Goal: Task Accomplishment & Management: Use online tool/utility

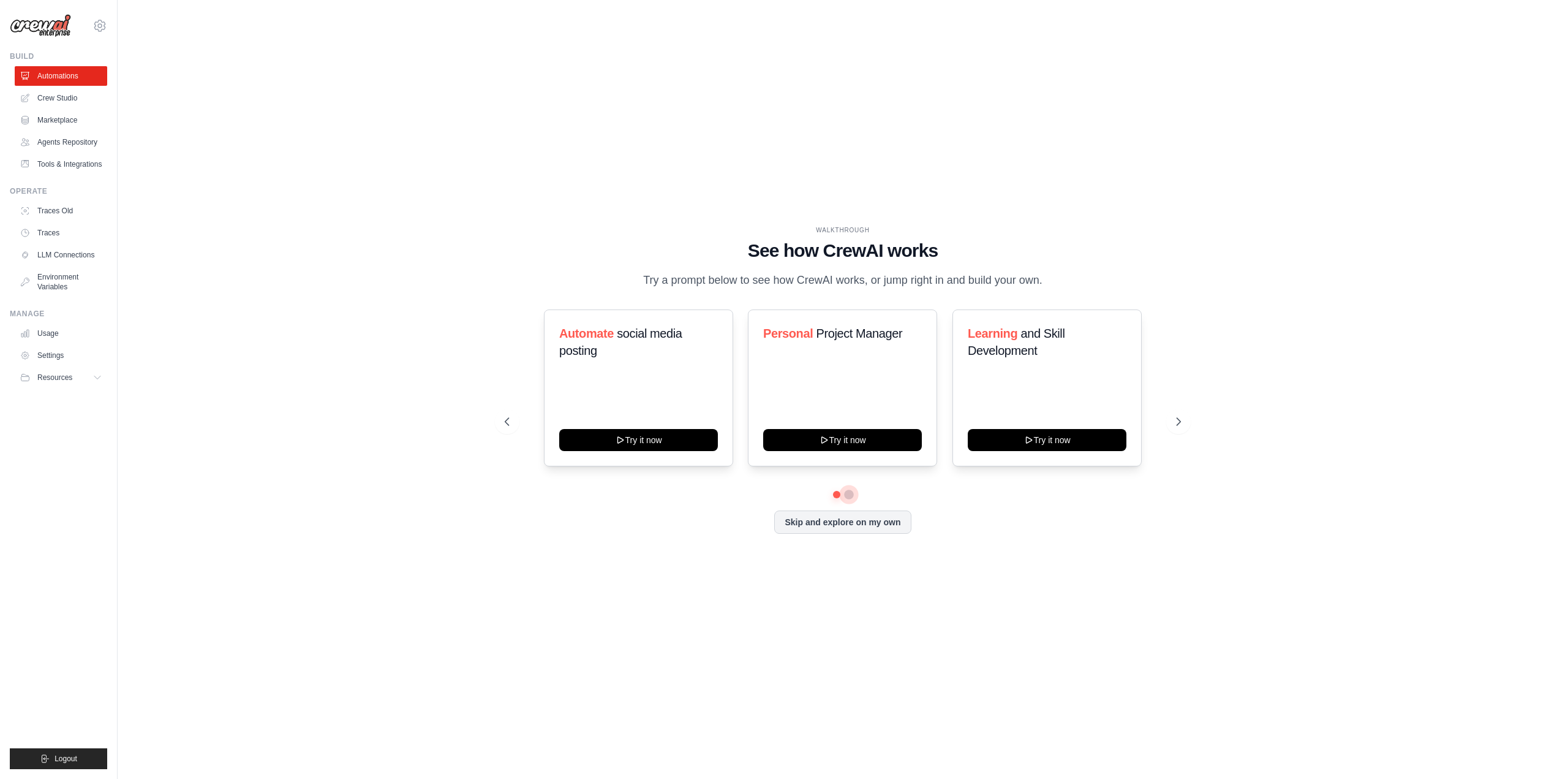
click at [848, 500] on button at bounding box center [849, 494] width 10 height 10
click at [833, 498] on div at bounding box center [843, 494] width 676 height 7
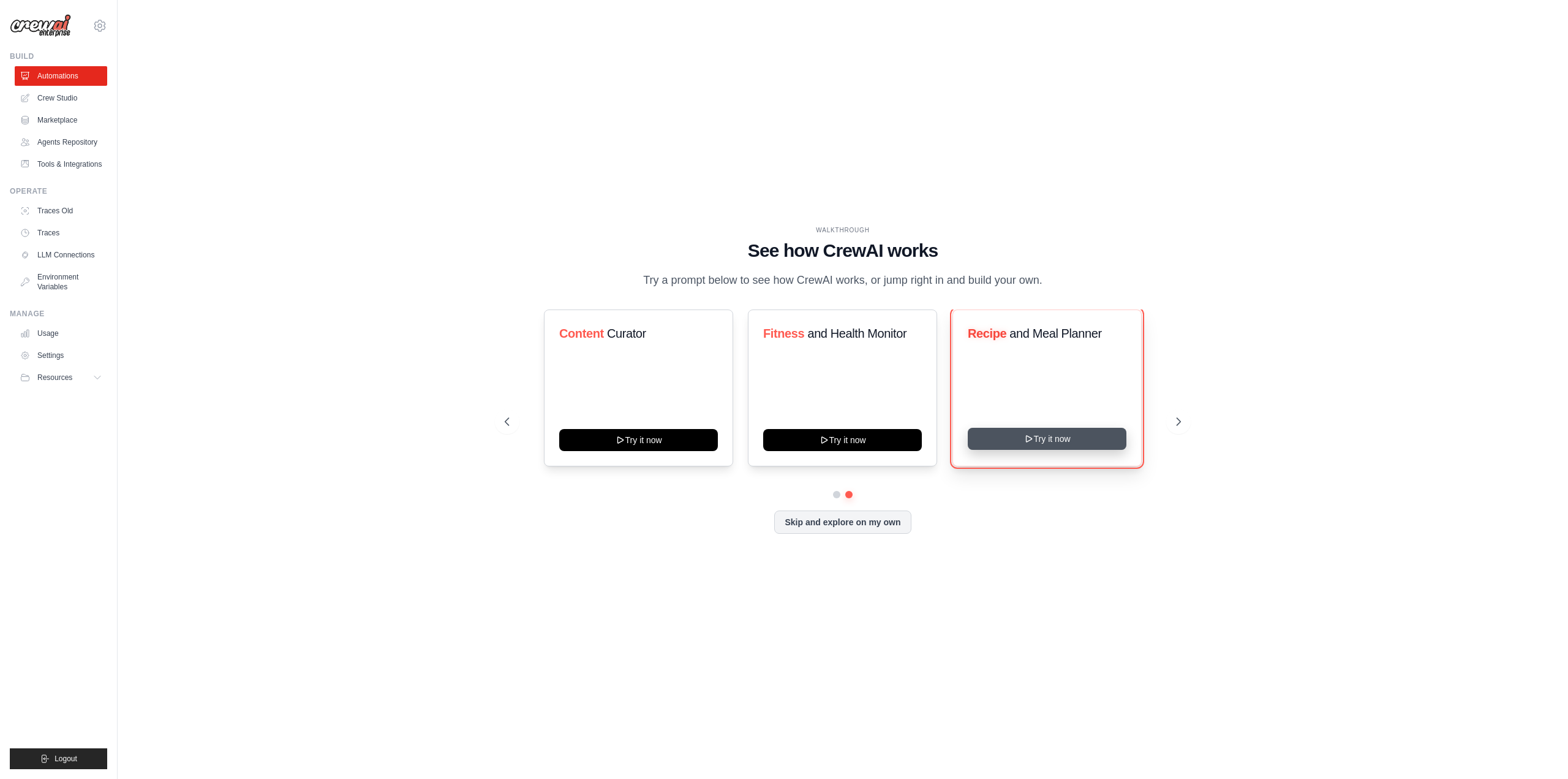
click at [996, 450] on button "Try it now" at bounding box center [1047, 439] width 158 height 22
click at [509, 434] on button at bounding box center [507, 421] width 25 height 25
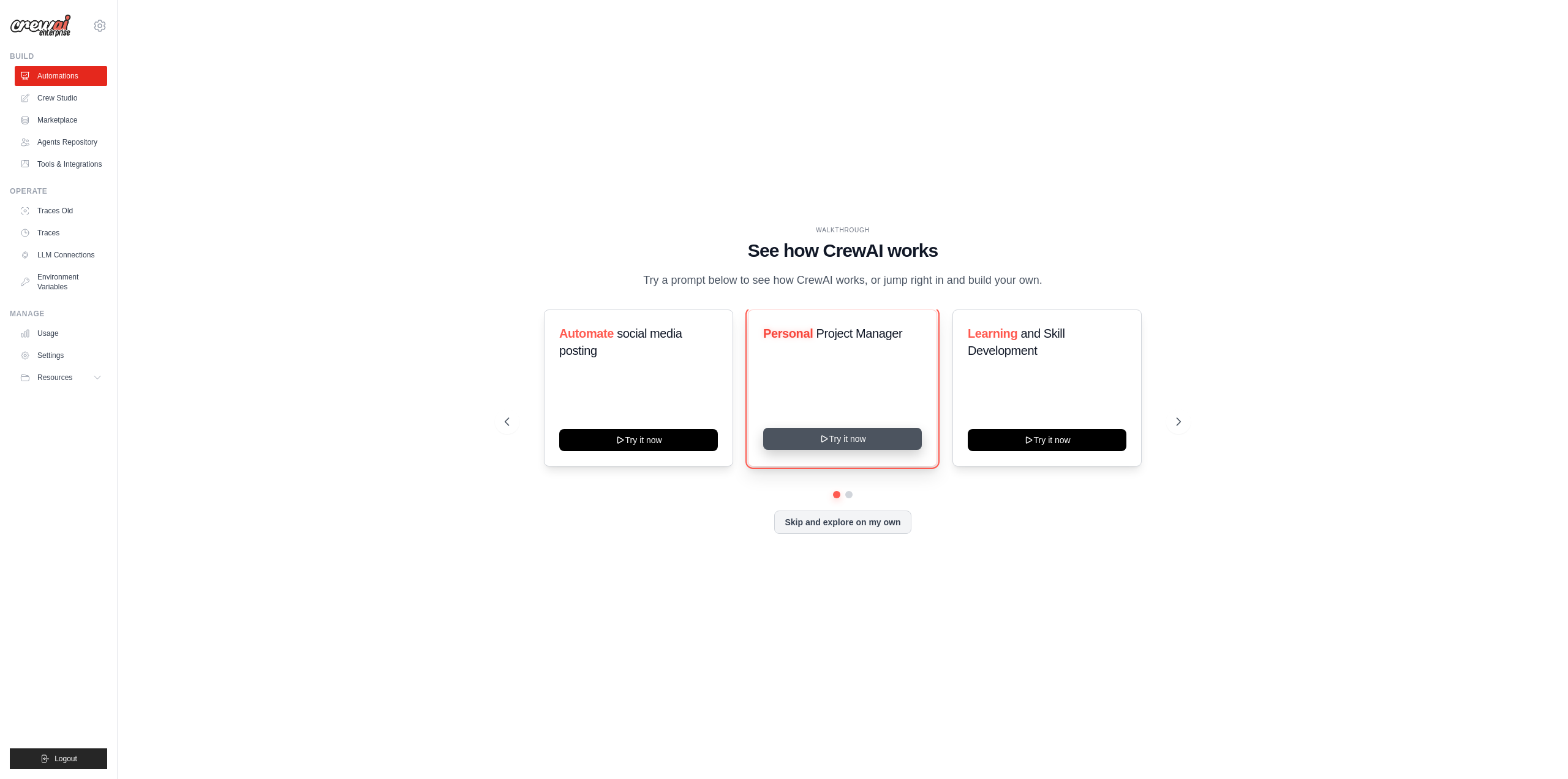
click at [864, 450] on button "Try it now" at bounding box center [843, 439] width 158 height 22
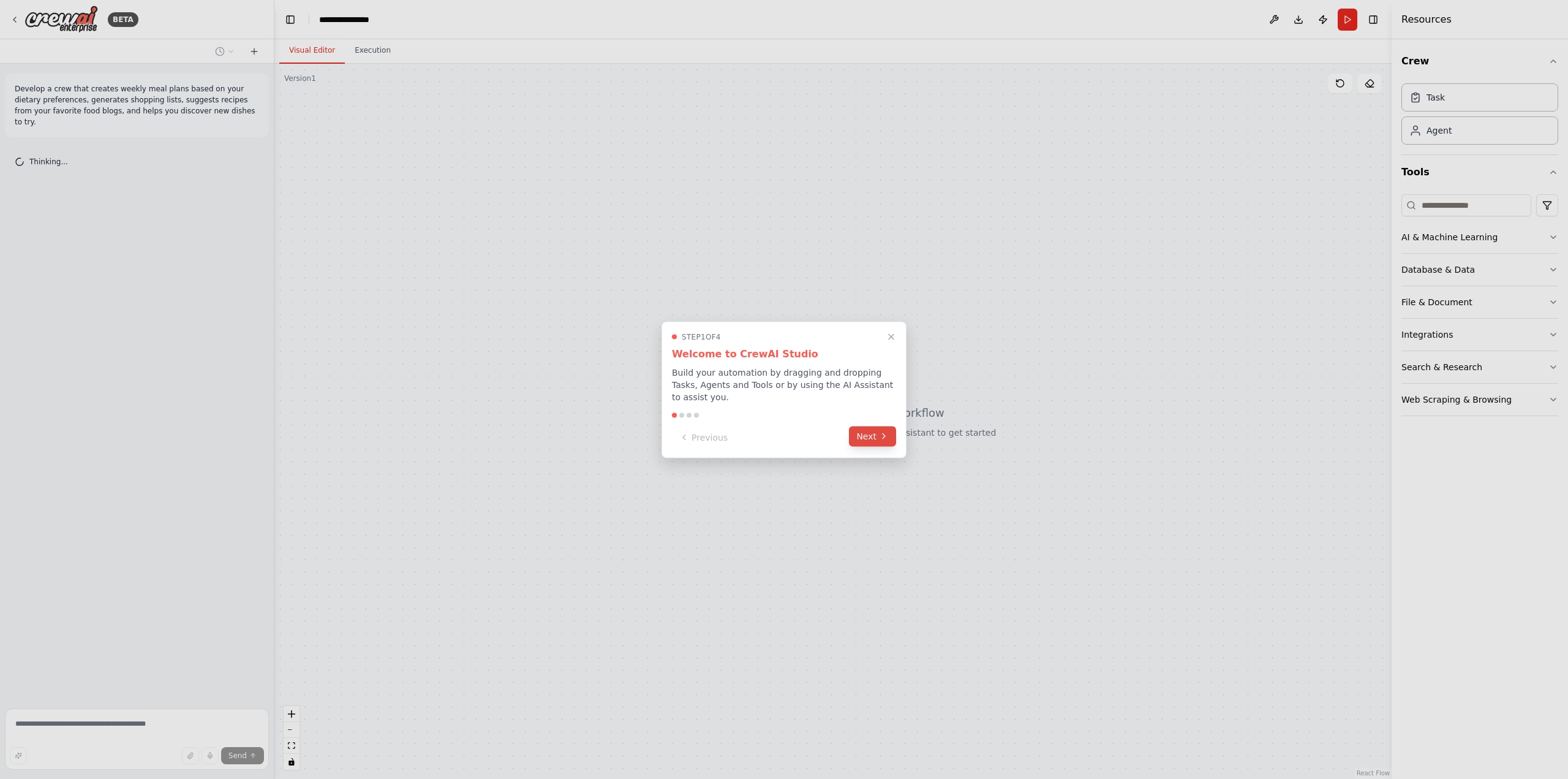
click at [867, 442] on button "Next" at bounding box center [873, 436] width 47 height 20
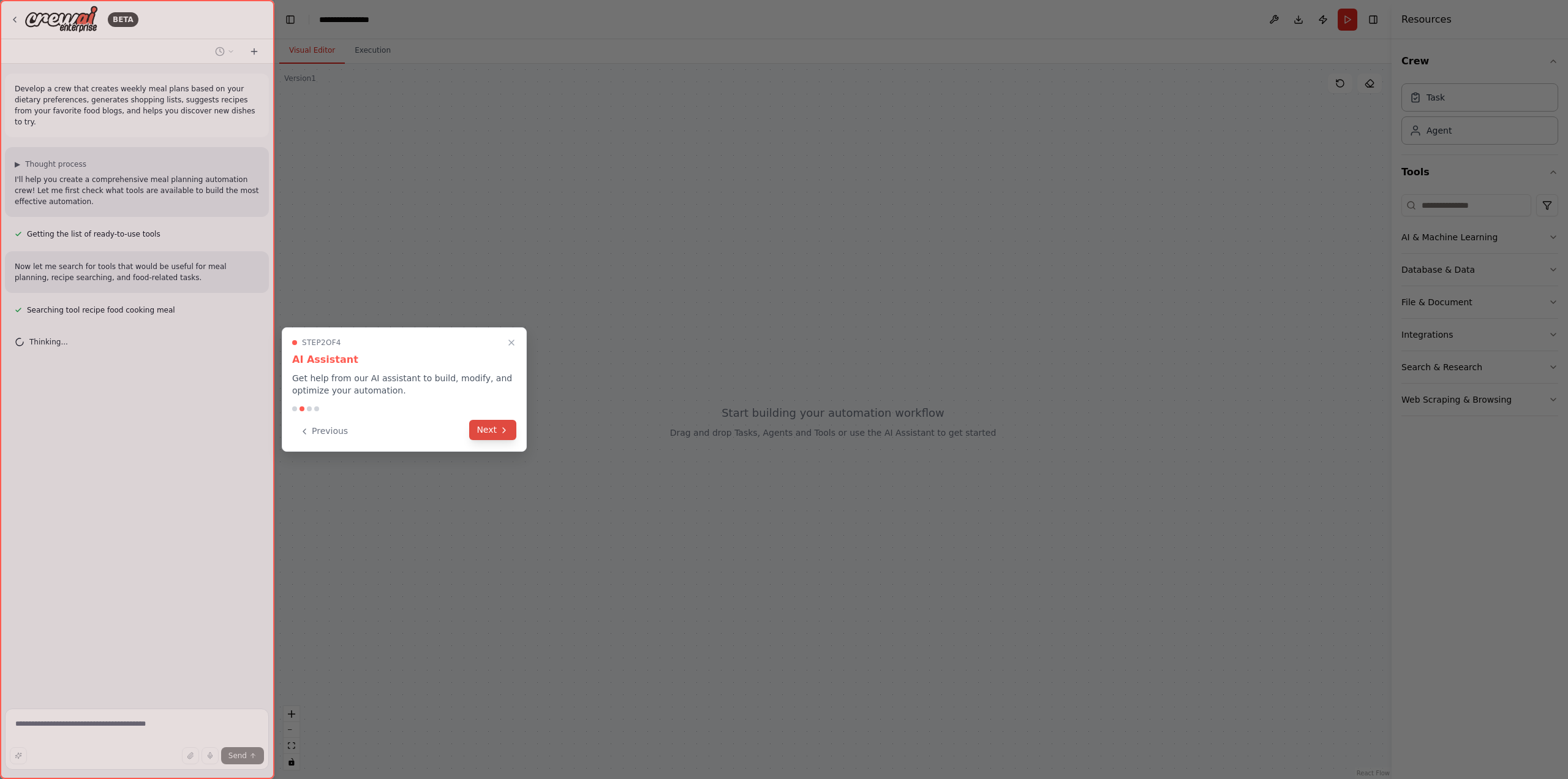
click at [496, 430] on button "Next" at bounding box center [493, 430] width 47 height 20
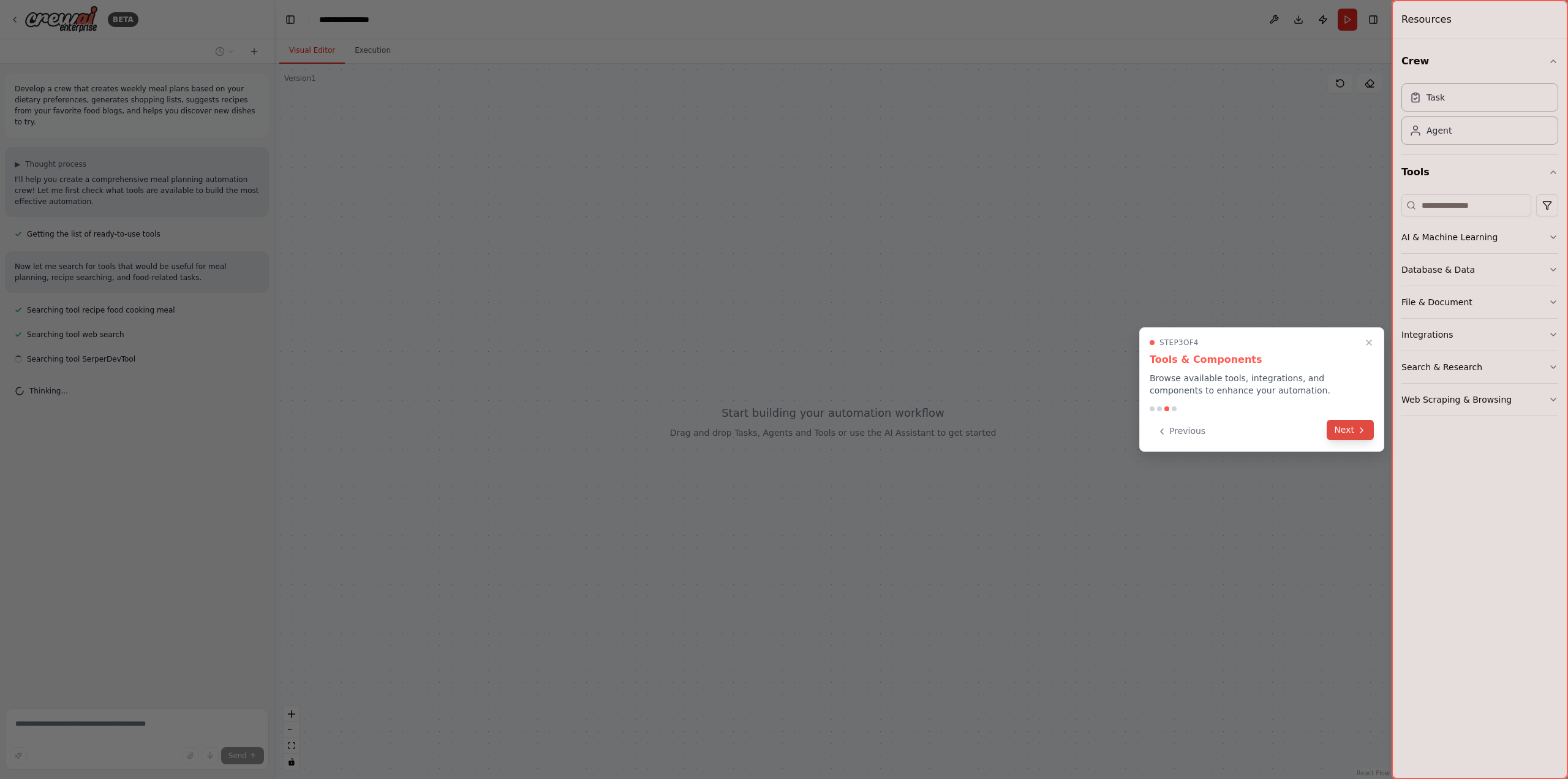
click at [1343, 433] on button "Next" at bounding box center [1351, 430] width 47 height 20
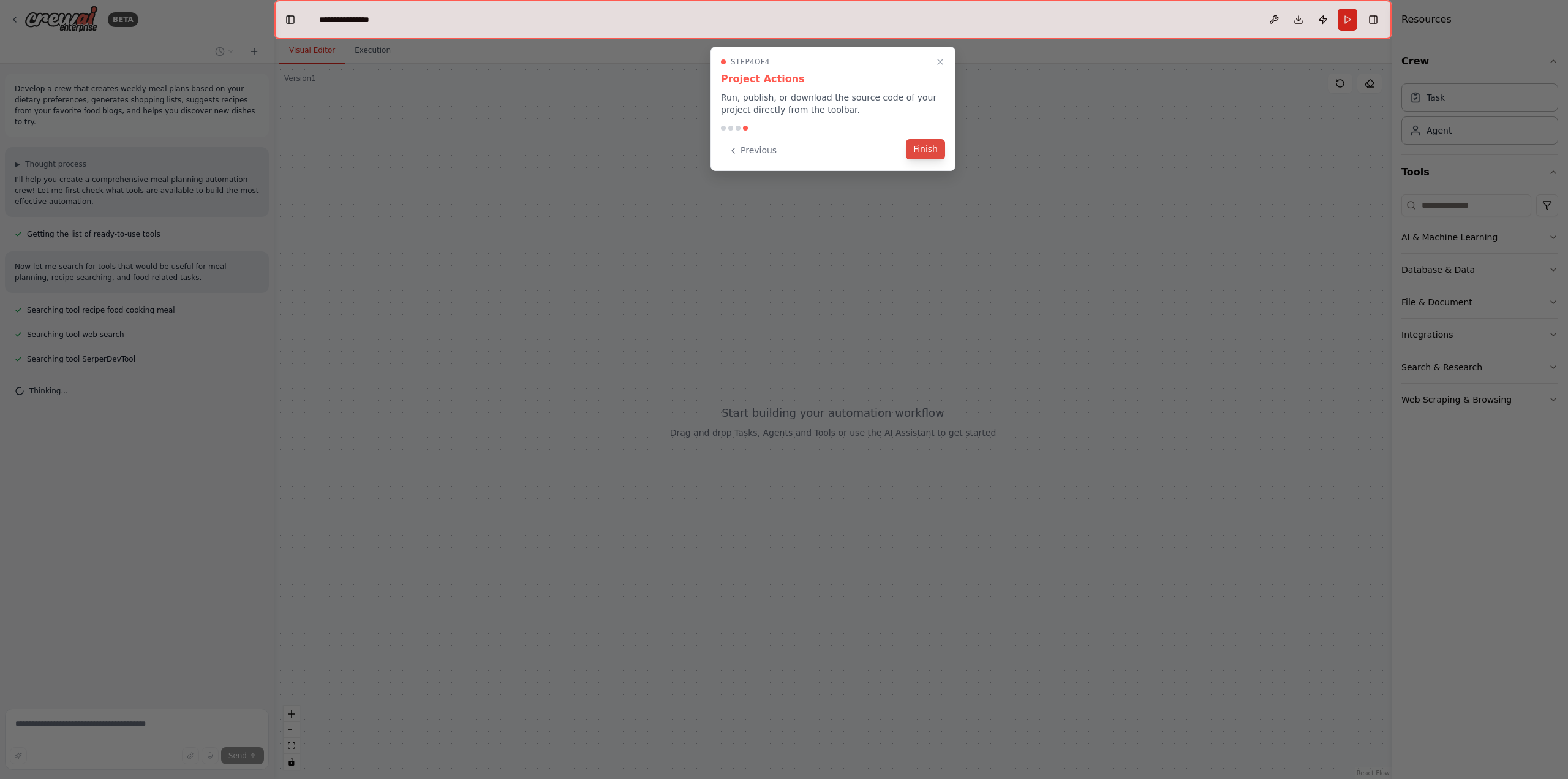
click at [921, 147] on button "Finish" at bounding box center [926, 149] width 39 height 20
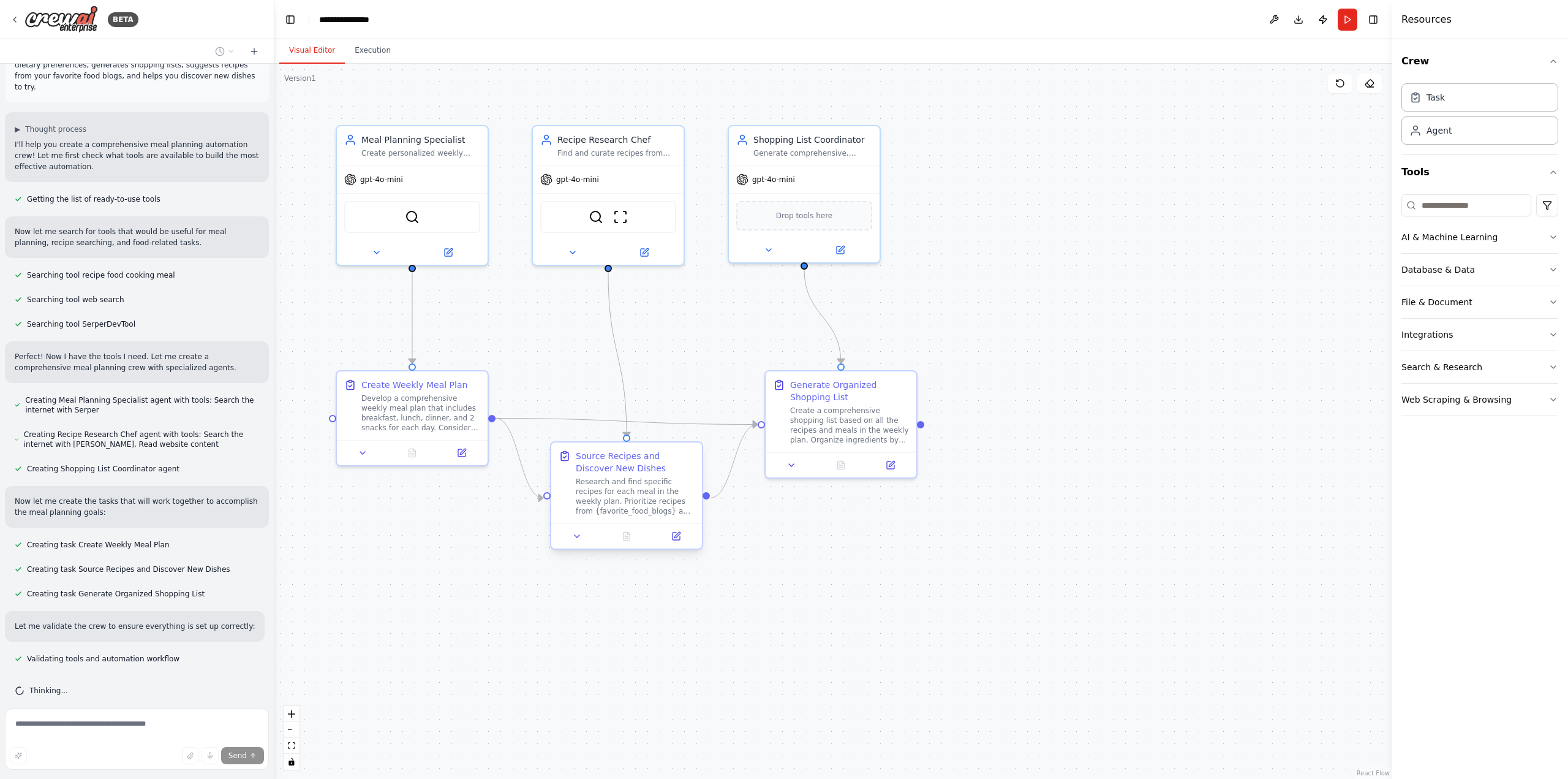
scroll to position [109, 0]
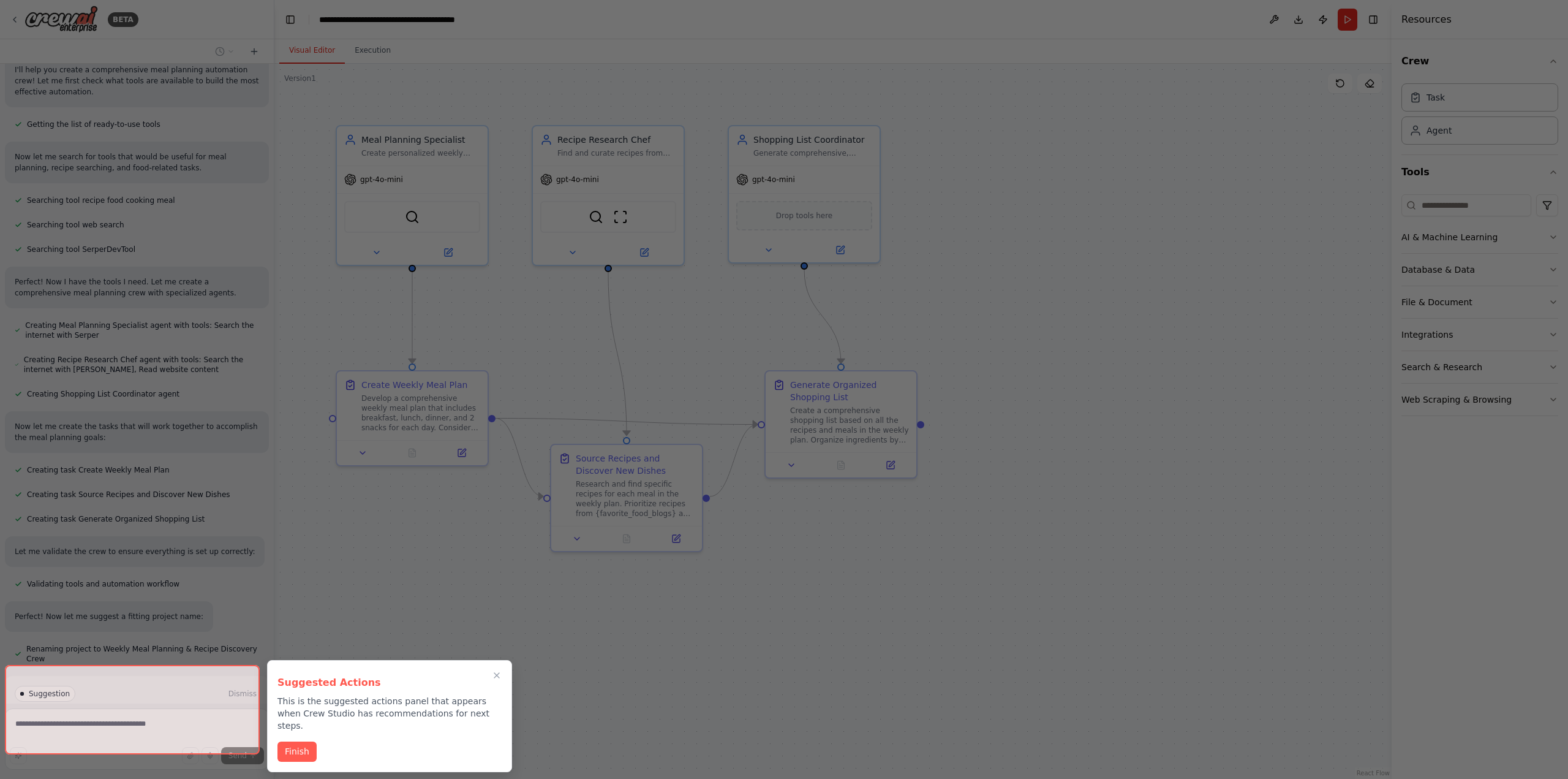
click at [203, 725] on div at bounding box center [132, 709] width 255 height 89
click at [293, 743] on button "Finish" at bounding box center [297, 750] width 39 height 20
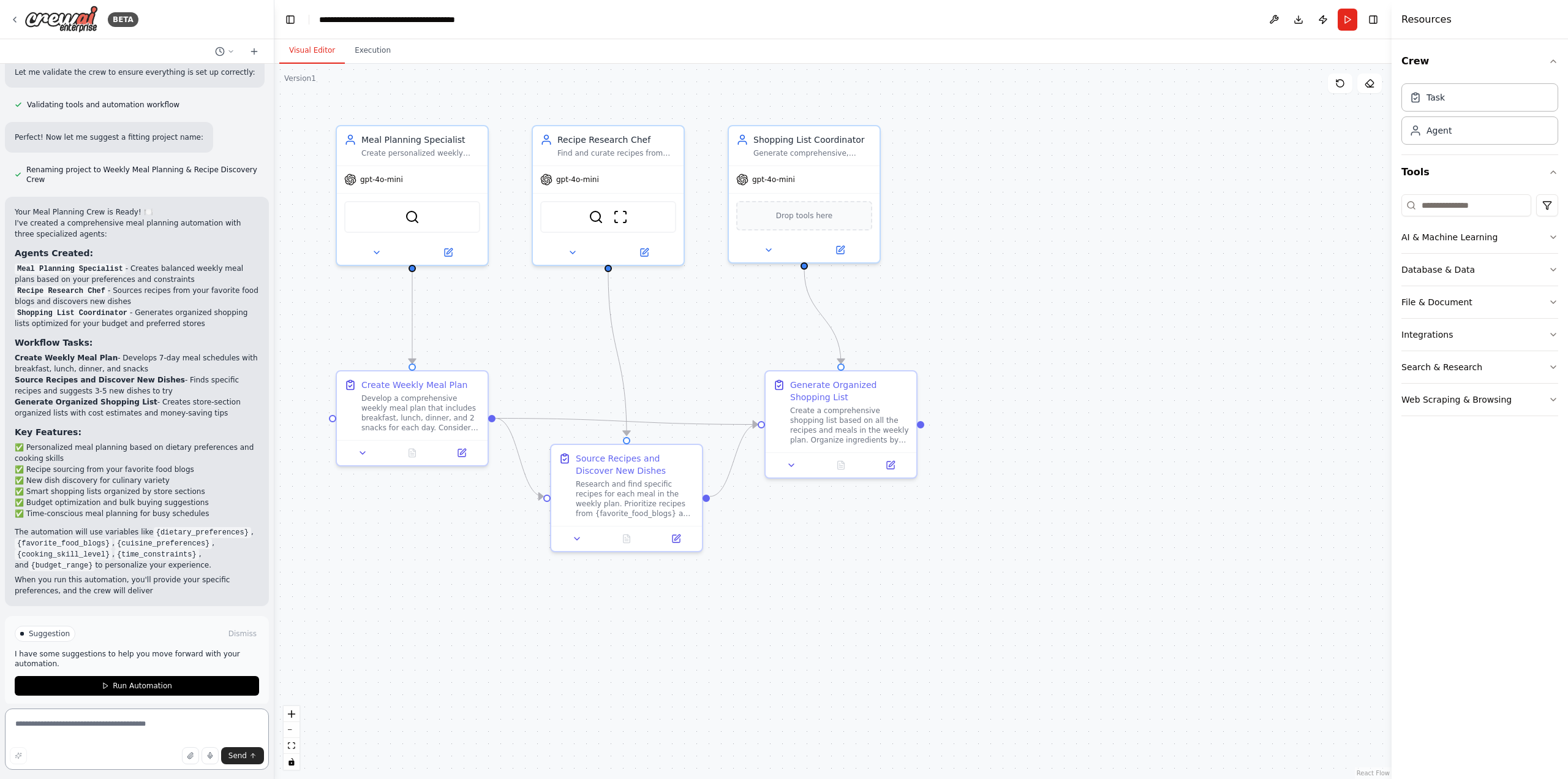
scroll to position [600, 0]
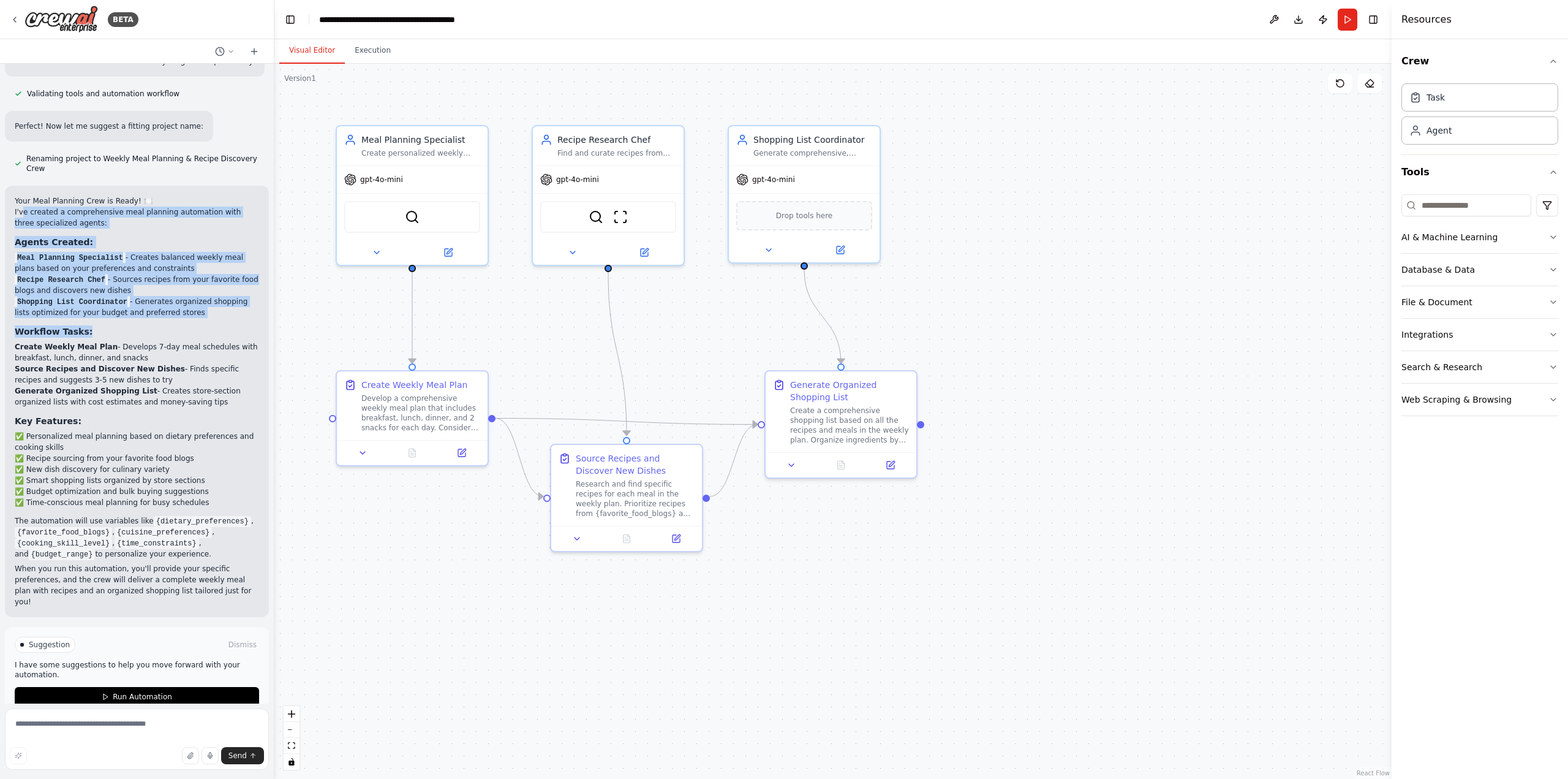
drag, startPoint x: 24, startPoint y: 203, endPoint x: 203, endPoint y: 307, distance: 207.0
click at [203, 307] on div "Your Meal Planning Crew is Ready! 🍽️ I've created a comprehensive meal planning…" at bounding box center [137, 401] width 245 height 411
click at [204, 307] on div "Your Meal Planning Crew is Ready! 🍽️ I've created a comprehensive meal planning…" at bounding box center [137, 401] width 245 height 411
click at [211, 279] on li "Recipe Research Chef - Sources recipes from your favorite food blogs and discov…" at bounding box center [137, 285] width 245 height 22
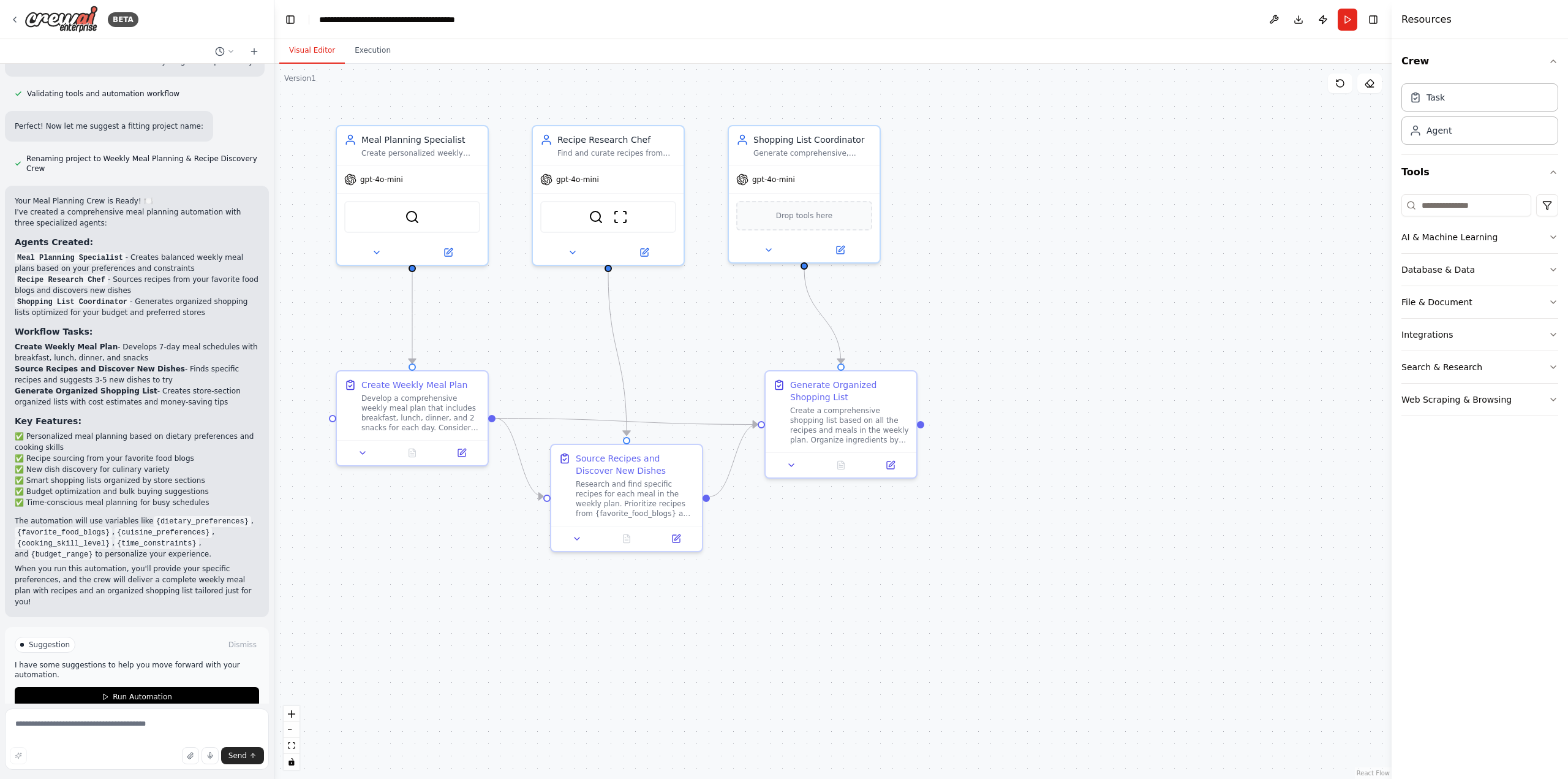
drag, startPoint x: 123, startPoint y: 247, endPoint x: 186, endPoint y: 298, distance: 81.1
click at [186, 298] on ol "Meal Planning Specialist - Creates balanced weekly meal plans based on your pre…" at bounding box center [137, 285] width 245 height 66
click at [187, 298] on li "Shopping List Coordinator - Generates organized shopping lists optimized for yo…" at bounding box center [137, 307] width 245 height 22
drag, startPoint x: 125, startPoint y: 248, endPoint x: 203, endPoint y: 298, distance: 92.6
click at [203, 298] on ol "Meal Planning Specialist - Creates balanced weekly meal plans based on your pre…" at bounding box center [137, 285] width 245 height 66
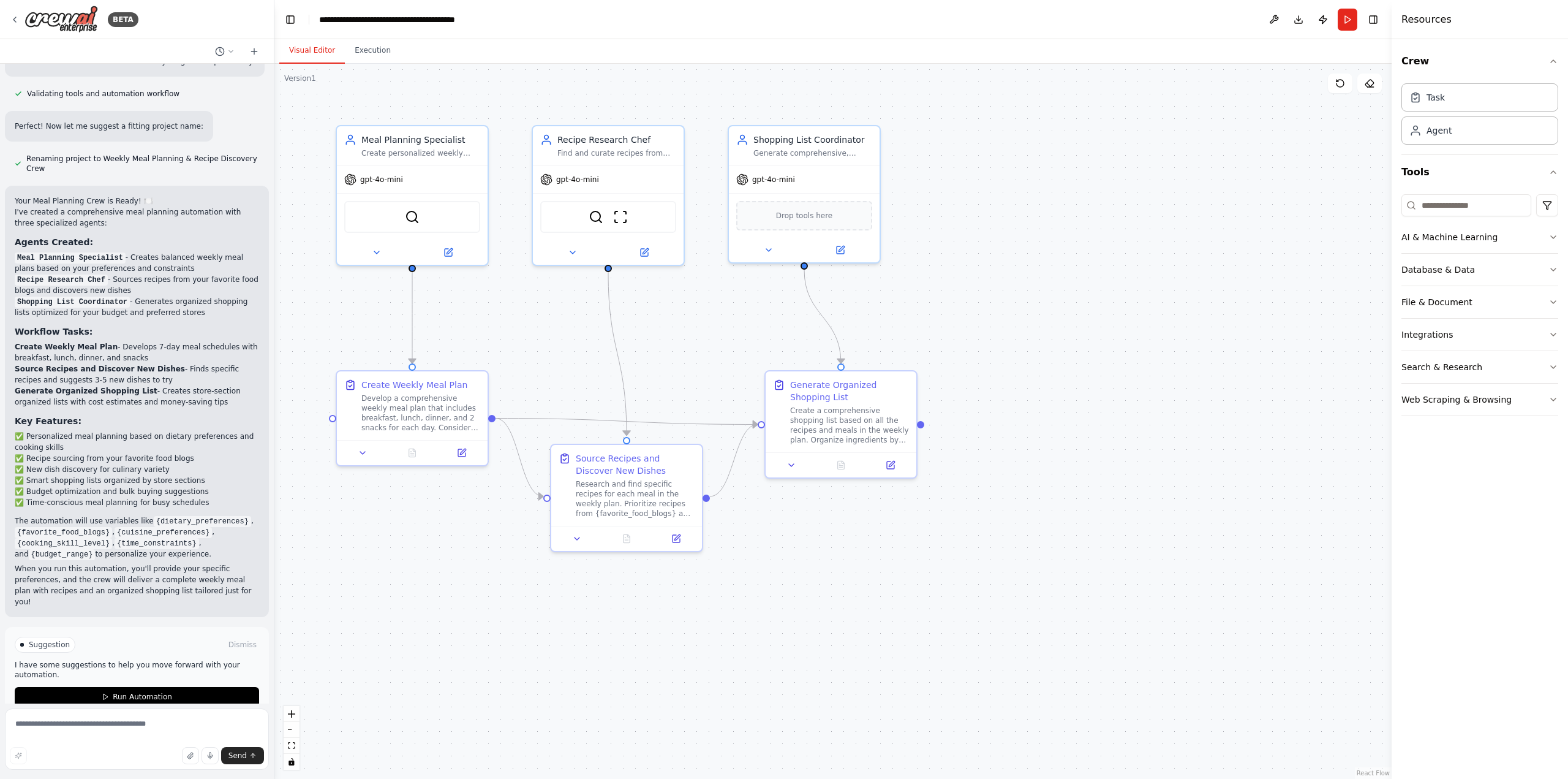
click at [203, 298] on li "Shopping List Coordinator - Generates organized shopping lists optimized for yo…" at bounding box center [137, 307] width 245 height 22
drag, startPoint x: 125, startPoint y: 248, endPoint x: 177, endPoint y: 258, distance: 53.0
click at [177, 258] on li "Meal Planning Specialist - Creates balanced weekly meal plans based on your pre…" at bounding box center [137, 263] width 245 height 22
drag, startPoint x: 122, startPoint y: 248, endPoint x: 181, endPoint y: 257, distance: 59.7
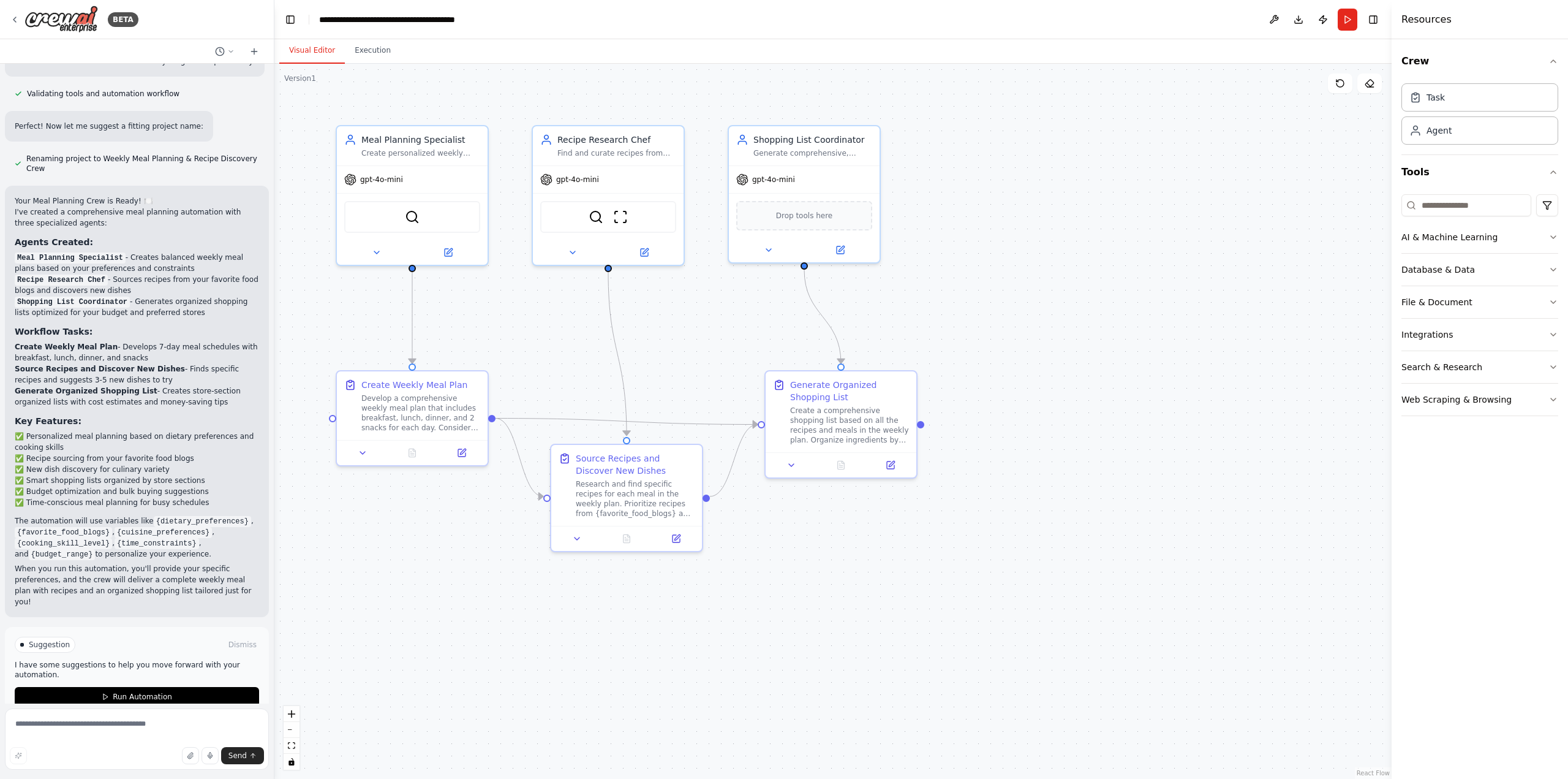
click at [181, 257] on li "Meal Planning Specialist - Creates balanced weekly meal plans based on your pre…" at bounding box center [137, 263] width 245 height 22
drag, startPoint x: 109, startPoint y: 268, endPoint x: 179, endPoint y: 278, distance: 70.7
click at [171, 277] on li "Recipe Research Chef - Sources recipes from your favorite food blogs and discov…" at bounding box center [137, 285] width 245 height 22
drag, startPoint x: 129, startPoint y: 293, endPoint x: 184, endPoint y: 302, distance: 55.7
click at [184, 302] on li "Shopping List Coordinator - Generates organized shopping lists optimized for yo…" at bounding box center [137, 307] width 245 height 22
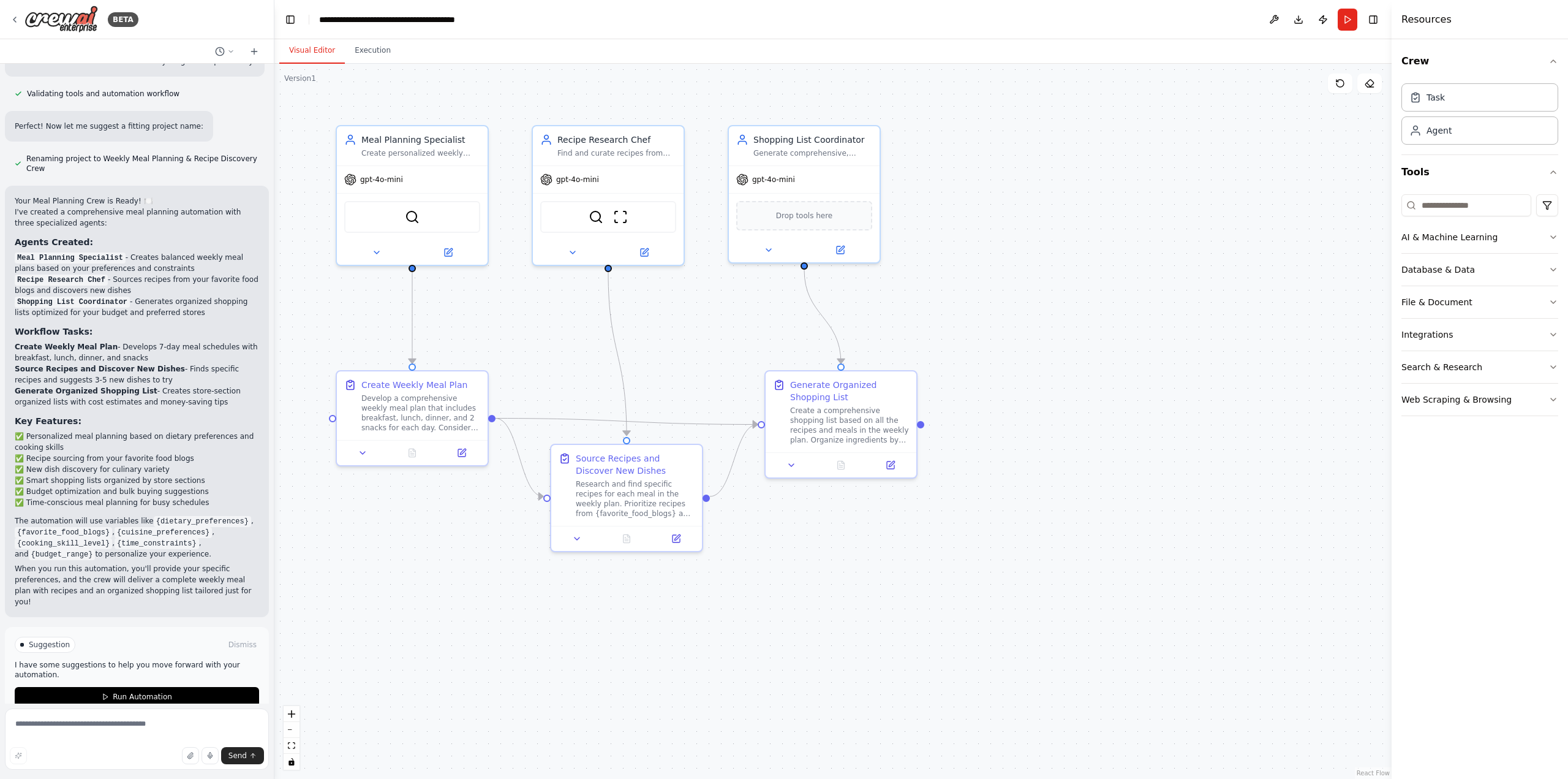
click at [184, 300] on li "Shopping List Coordinator - Generates organized shopping lists optimized for yo…" at bounding box center [137, 307] width 245 height 22
drag, startPoint x: 128, startPoint y: 291, endPoint x: 217, endPoint y: 298, distance: 89.3
click at [217, 298] on li "Shopping List Coordinator - Generates organized shopping lists optimized for yo…" at bounding box center [137, 307] width 245 height 22
drag, startPoint x: 116, startPoint y: 271, endPoint x: 138, endPoint y: 278, distance: 23.1
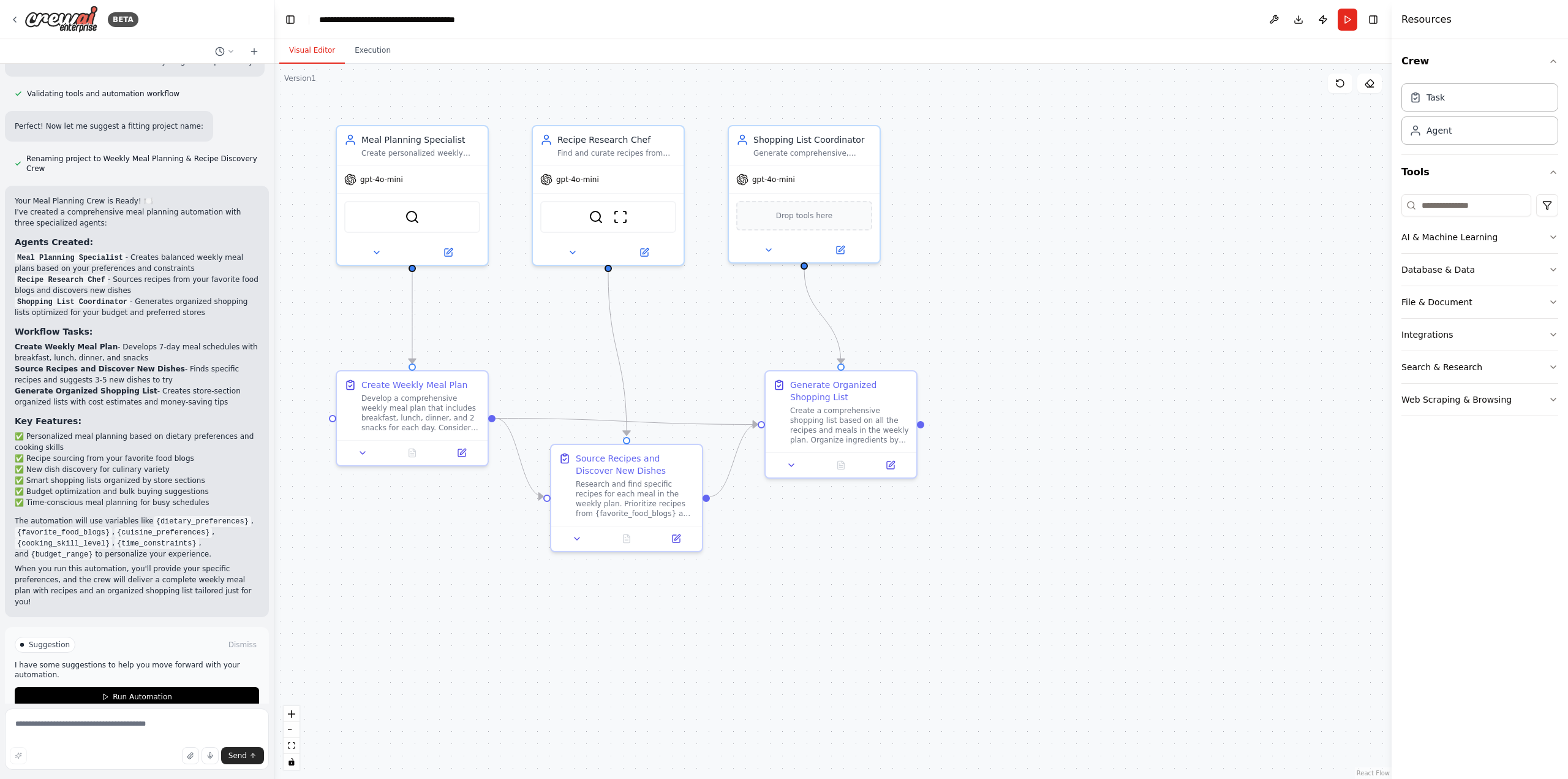
click at [138, 278] on li "Recipe Research Chef - Sources recipes from your favorite food blogs and discov…" at bounding box center [137, 285] width 245 height 22
click at [139, 278] on li "Recipe Research Chef - Sources recipes from your favorite food blogs and discov…" at bounding box center [137, 285] width 245 height 22
drag, startPoint x: 104, startPoint y: 268, endPoint x: 144, endPoint y: 278, distance: 41.2
click at [144, 278] on li "Recipe Research Chef - Sources recipes from your favorite food blogs and discov…" at bounding box center [137, 285] width 245 height 22
drag, startPoint x: 128, startPoint y: 249, endPoint x: 165, endPoint y: 265, distance: 40.3
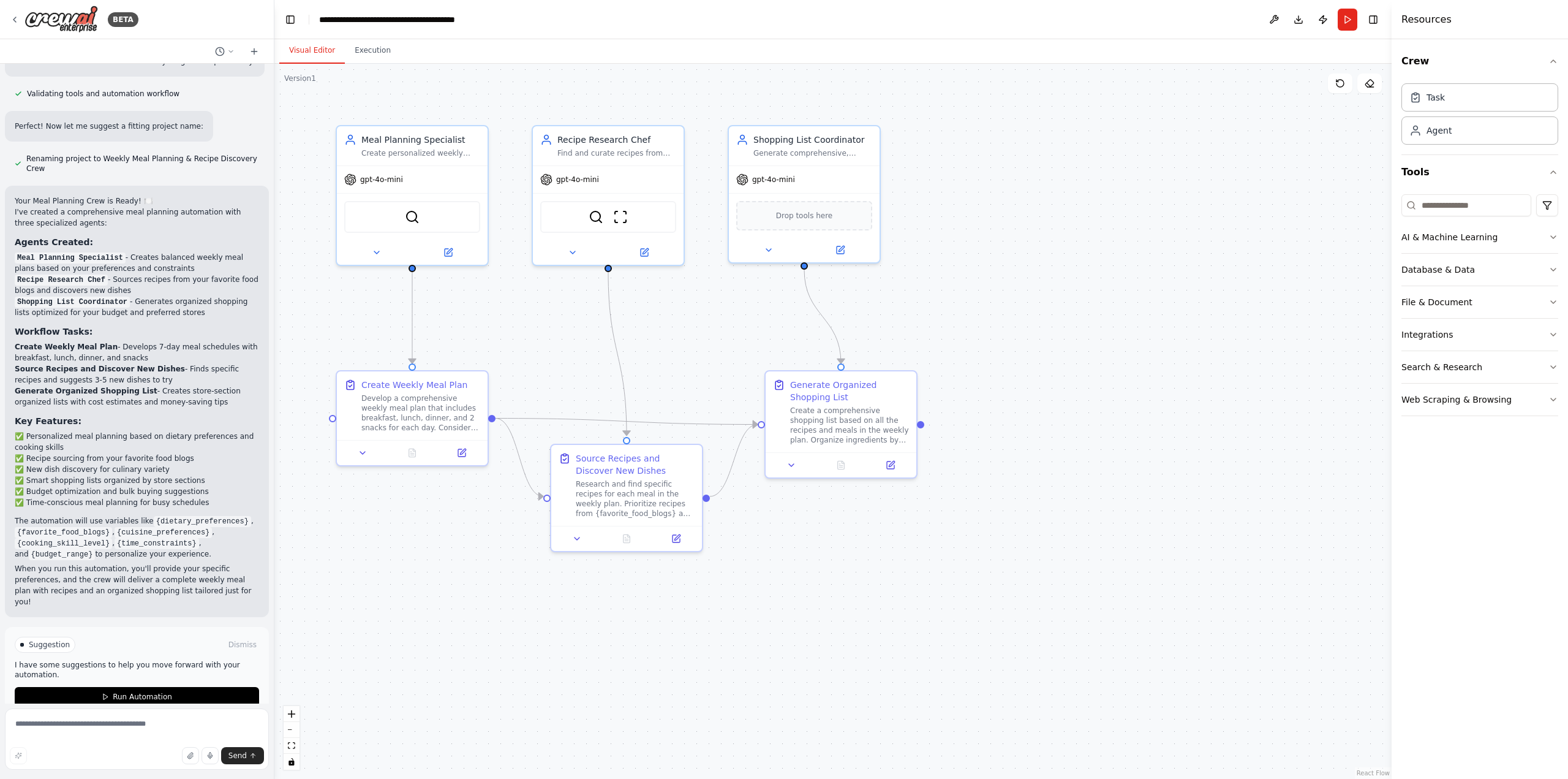
click at [159, 258] on li "Meal Planning Specialist - Creates balanced weekly meal plans based on your pre…" at bounding box center [137, 263] width 245 height 22
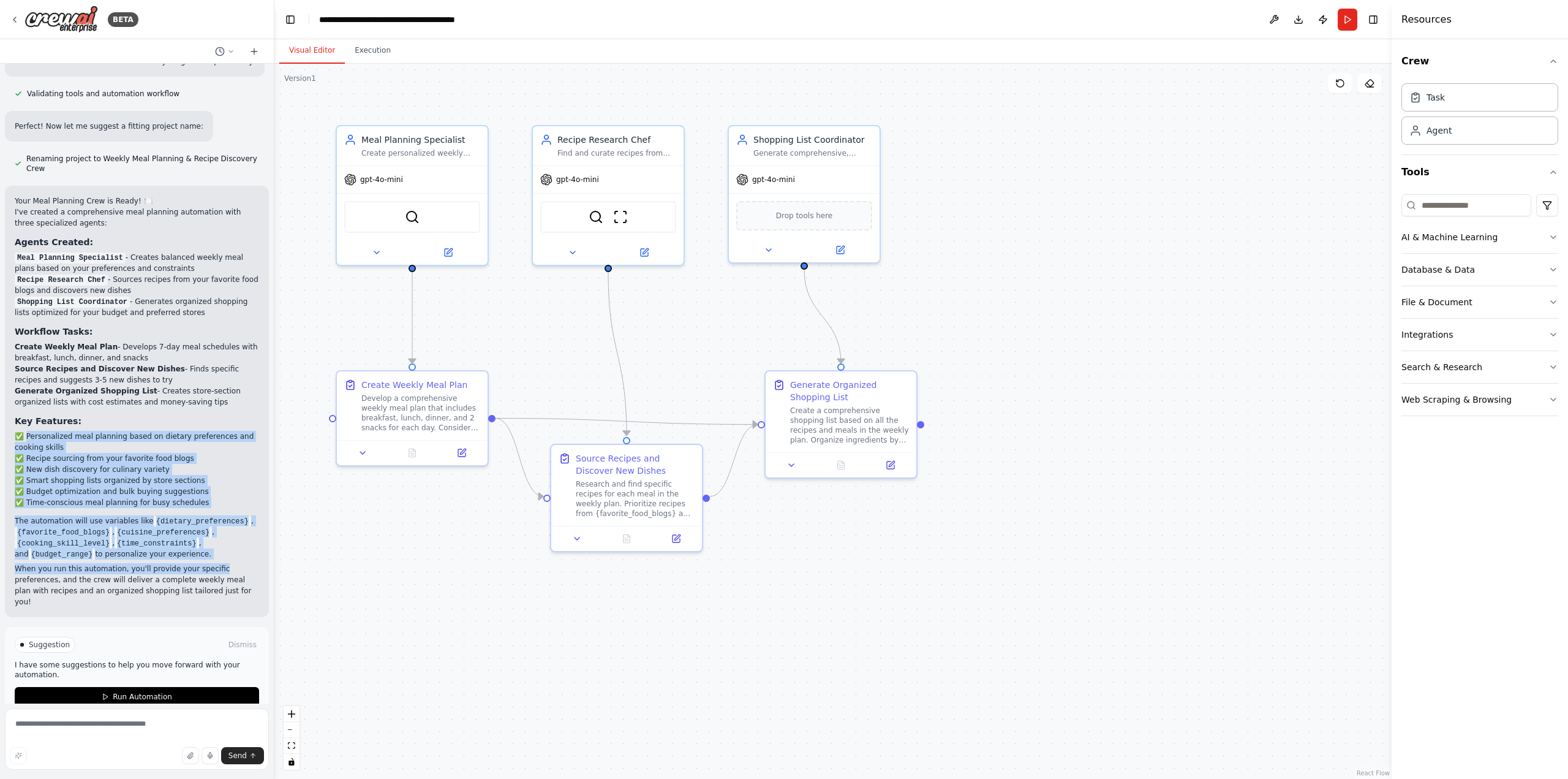
drag, startPoint x: 27, startPoint y: 426, endPoint x: 231, endPoint y: 553, distance: 240.3
click at [231, 553] on div "Your Meal Planning Crew is Ready! 🍽️ I've created a comprehensive meal planning…" at bounding box center [137, 401] width 245 height 411
click at [231, 563] on p "When you run this automation, you'll provide your specific preferences, and the…" at bounding box center [137, 585] width 245 height 44
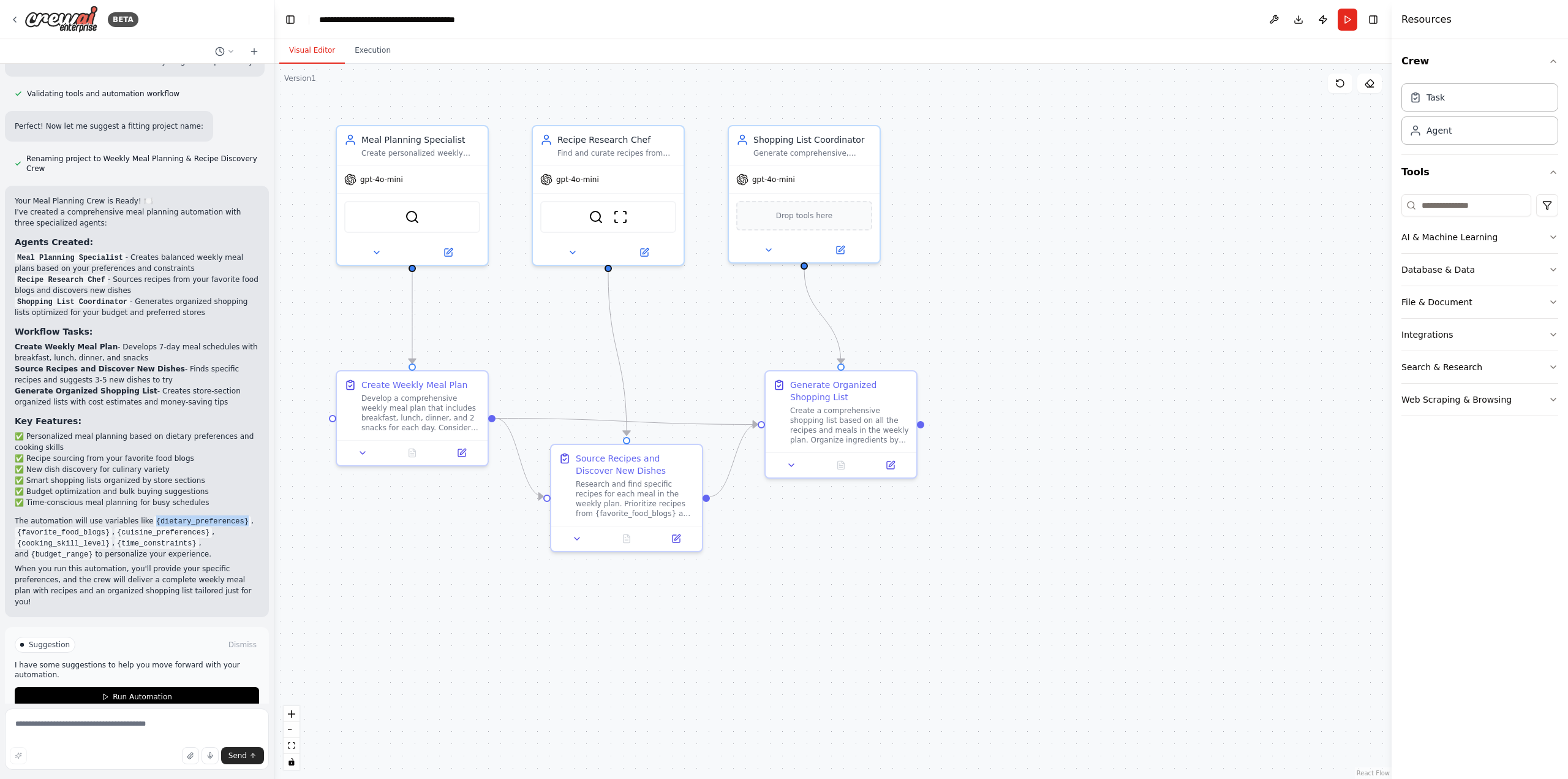
drag, startPoint x: 146, startPoint y: 511, endPoint x: 197, endPoint y: 511, distance: 51.0
click at [228, 516] on code "{dietary_preferences}" at bounding box center [202, 521] width 97 height 11
drag, startPoint x: 24, startPoint y: 524, endPoint x: 96, endPoint y: 522, distance: 72.0
click at [96, 527] on code "{favorite_food_blogs}" at bounding box center [63, 532] width 97 height 11
drag, startPoint x: 115, startPoint y: 519, endPoint x: 192, endPoint y: 521, distance: 77.0
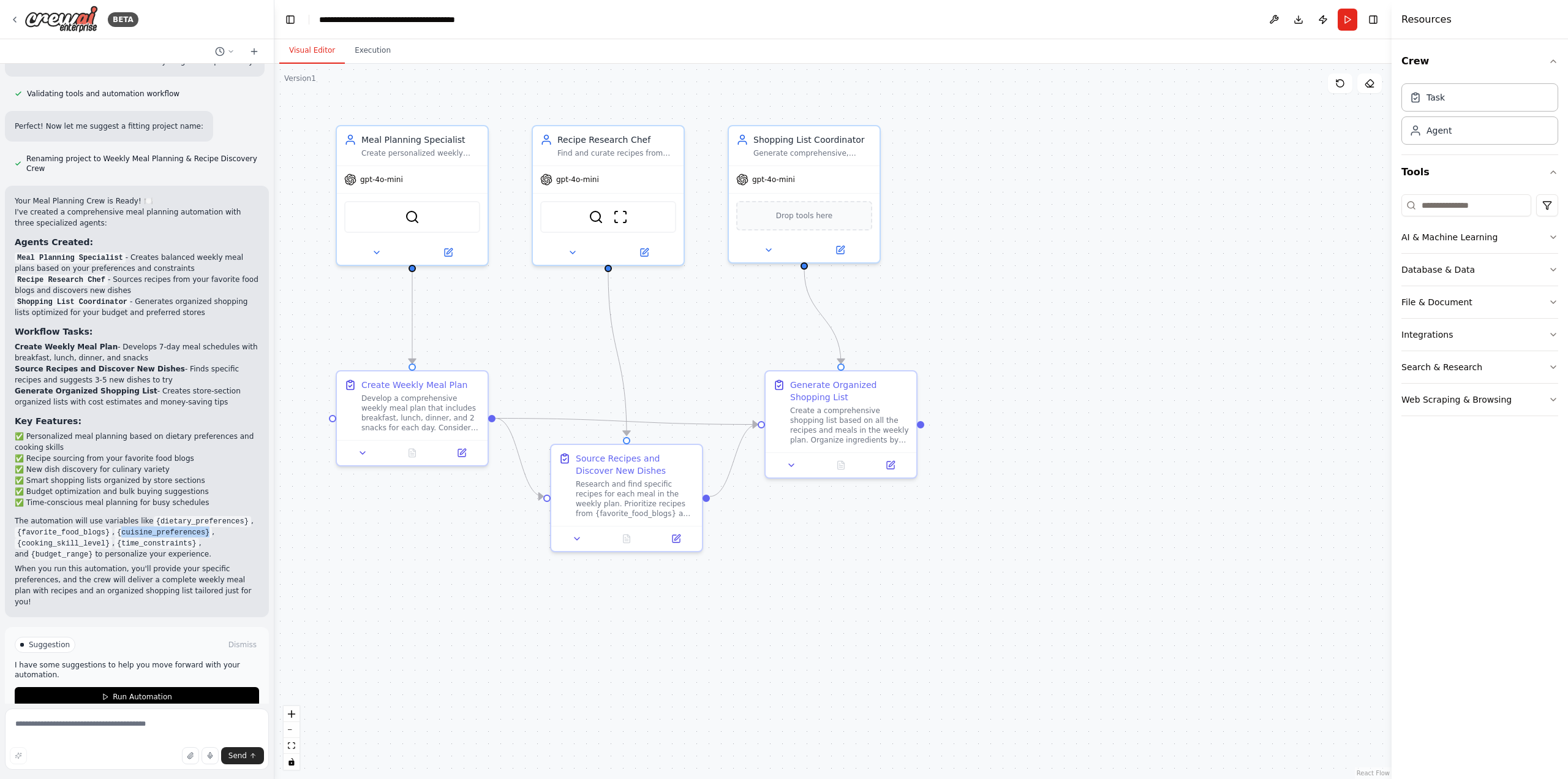
click at [197, 527] on code "{cuisine_preferences}" at bounding box center [163, 532] width 97 height 11
drag, startPoint x: 40, startPoint y: 532, endPoint x: 95, endPoint y: 530, distance: 55.0
click at [95, 538] on code "{cooking_skill_level}" at bounding box center [63, 543] width 97 height 11
drag, startPoint x: 115, startPoint y: 531, endPoint x: 138, endPoint y: 534, distance: 23.2
click at [138, 538] on code "{time_constraints}" at bounding box center [157, 543] width 85 height 11
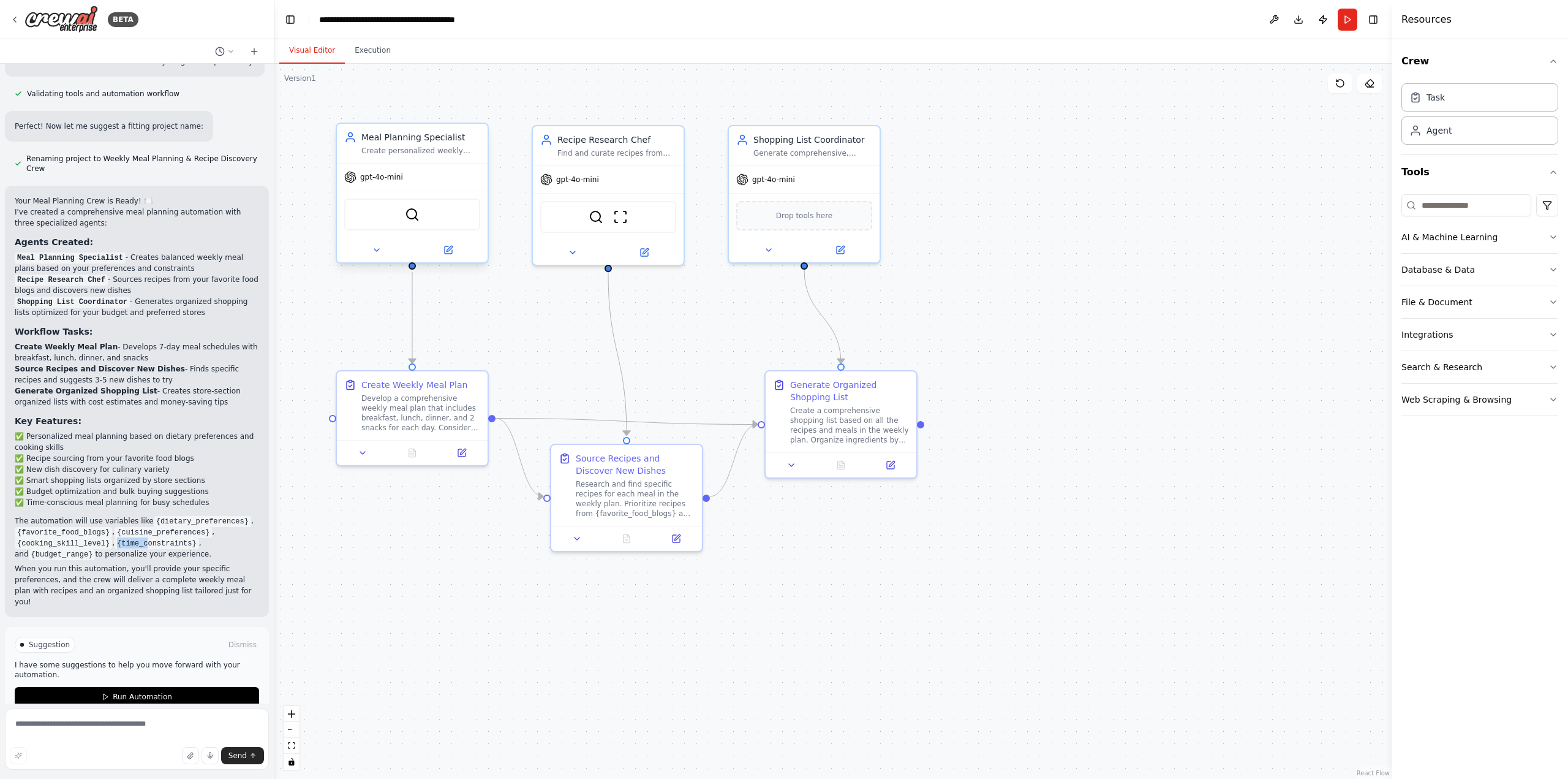
click at [416, 222] on div "SerperDevTool" at bounding box center [411, 214] width 136 height 32
click at [450, 250] on icon at bounding box center [450, 248] width 5 height 5
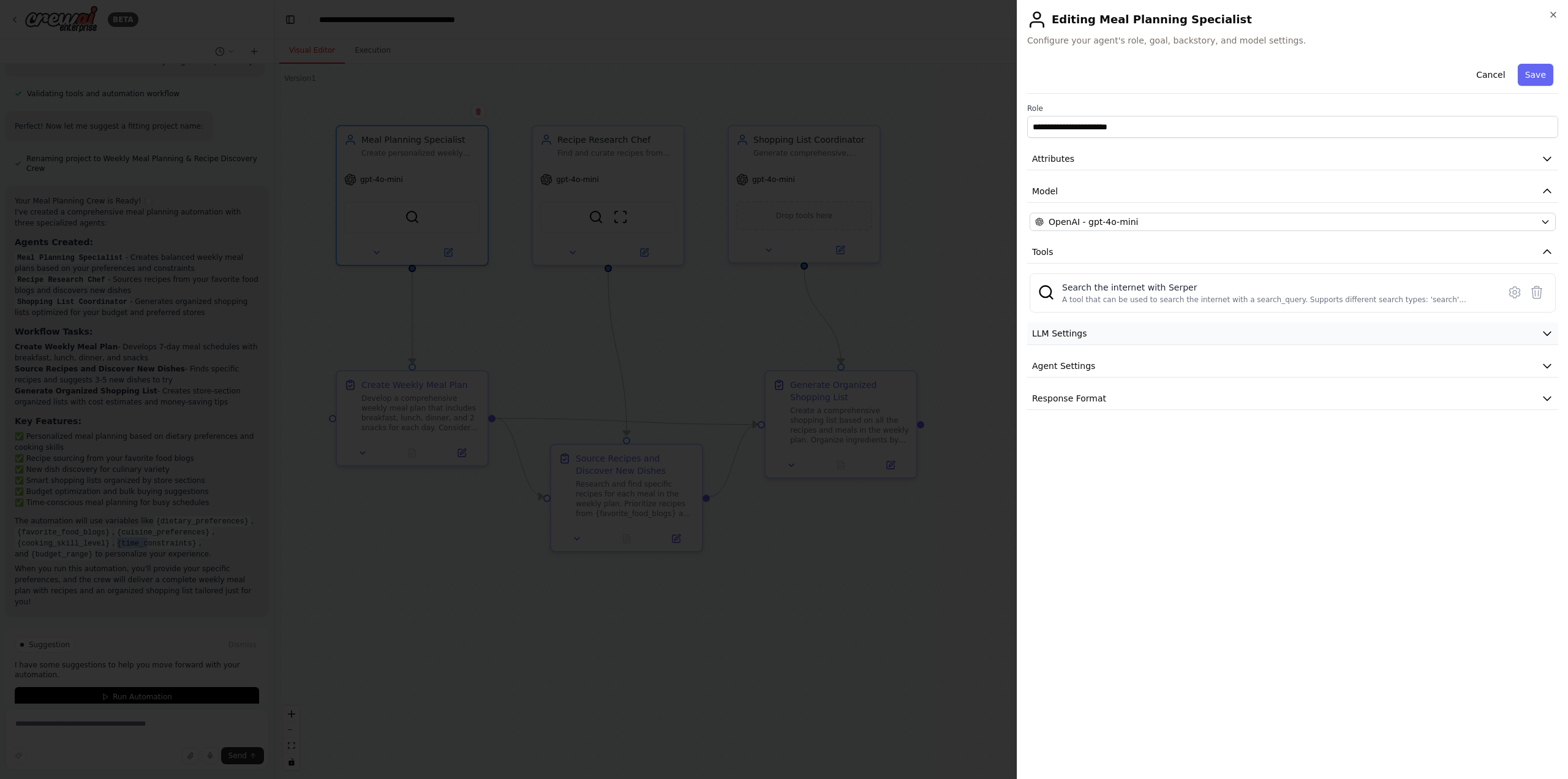
click at [1552, 333] on icon "button" at bounding box center [1547, 332] width 12 height 12
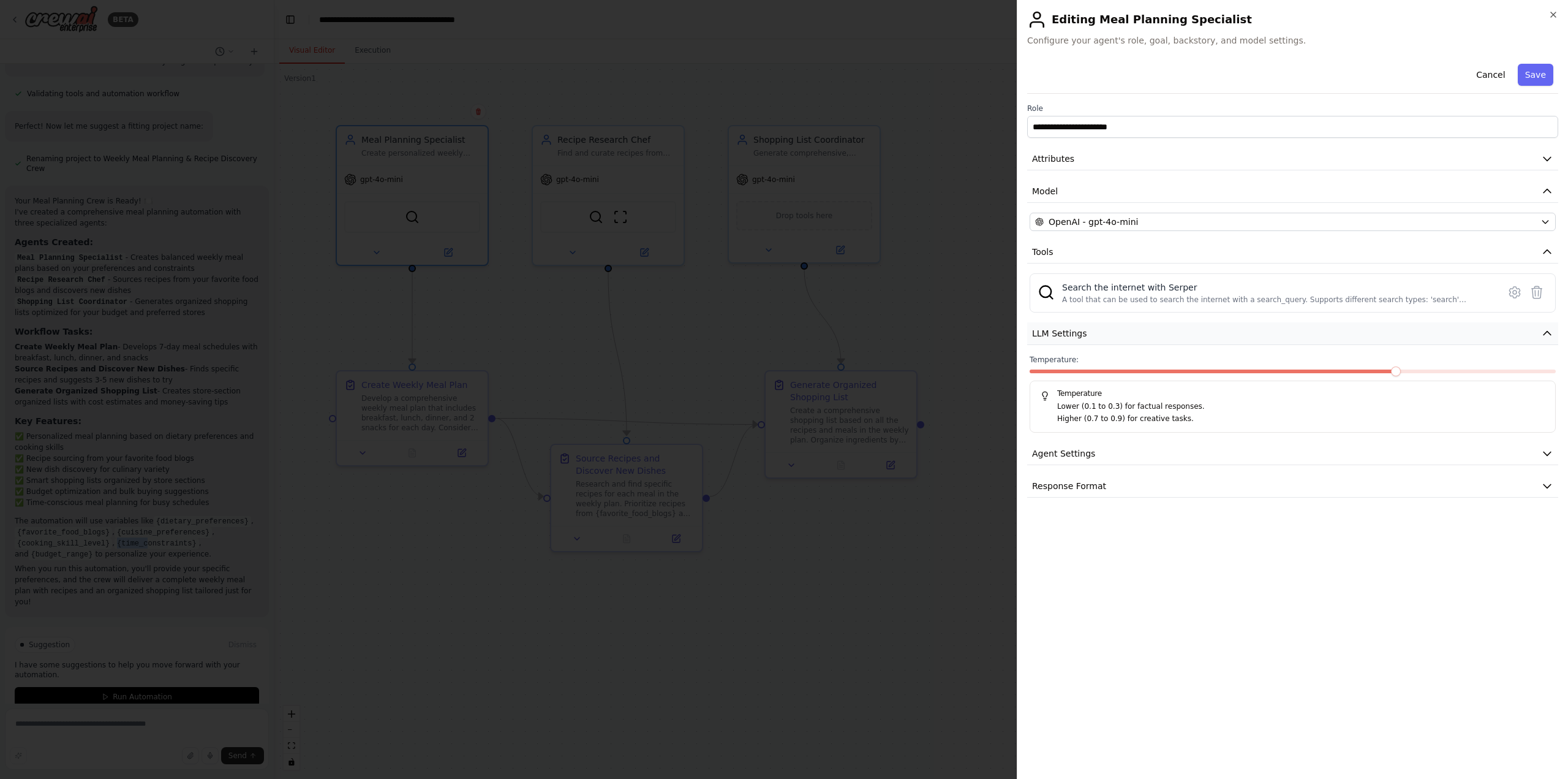
click at [1552, 333] on icon "button" at bounding box center [1547, 332] width 12 height 12
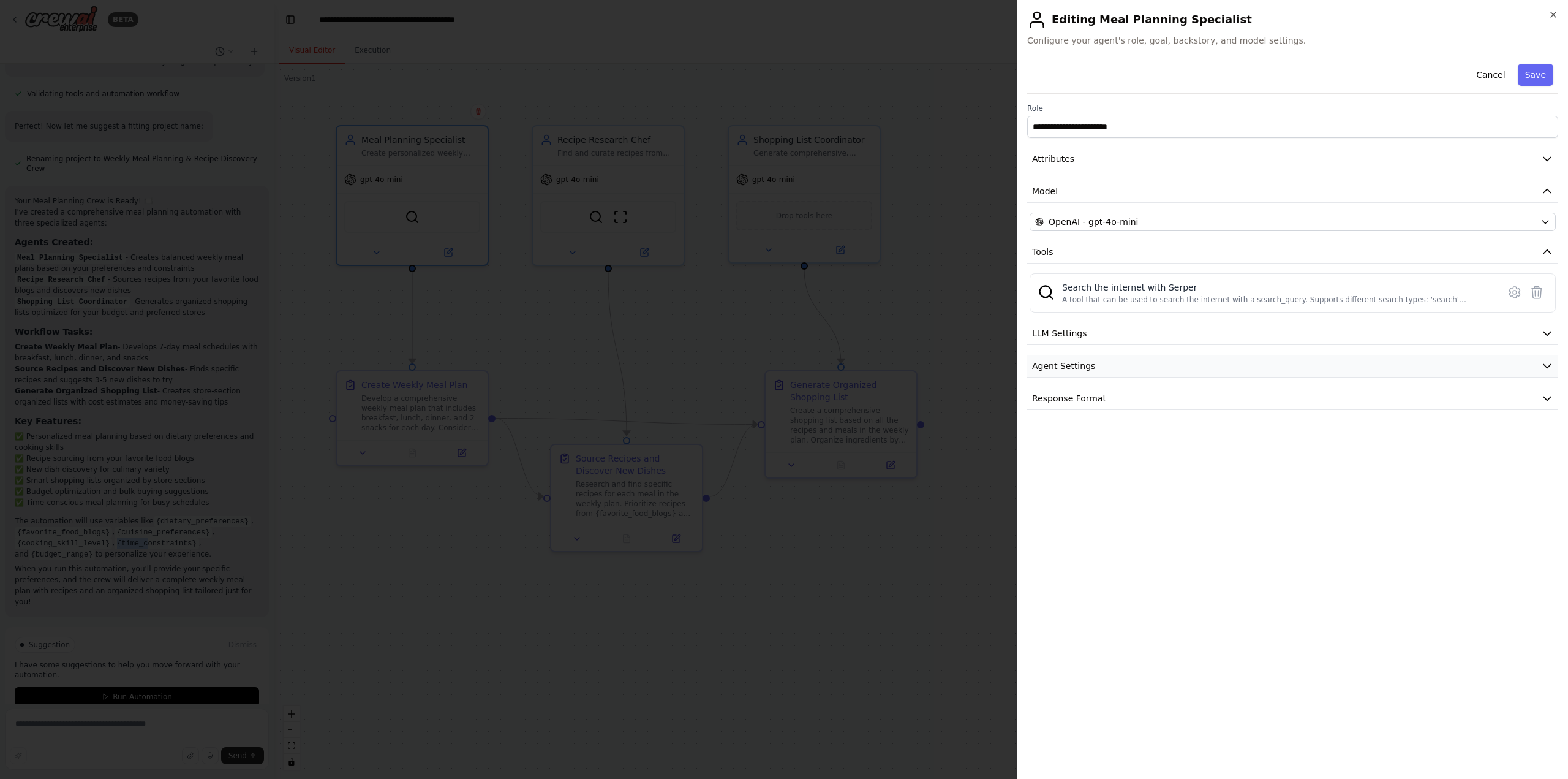
click at [1547, 366] on icon "button" at bounding box center [1547, 365] width 12 height 12
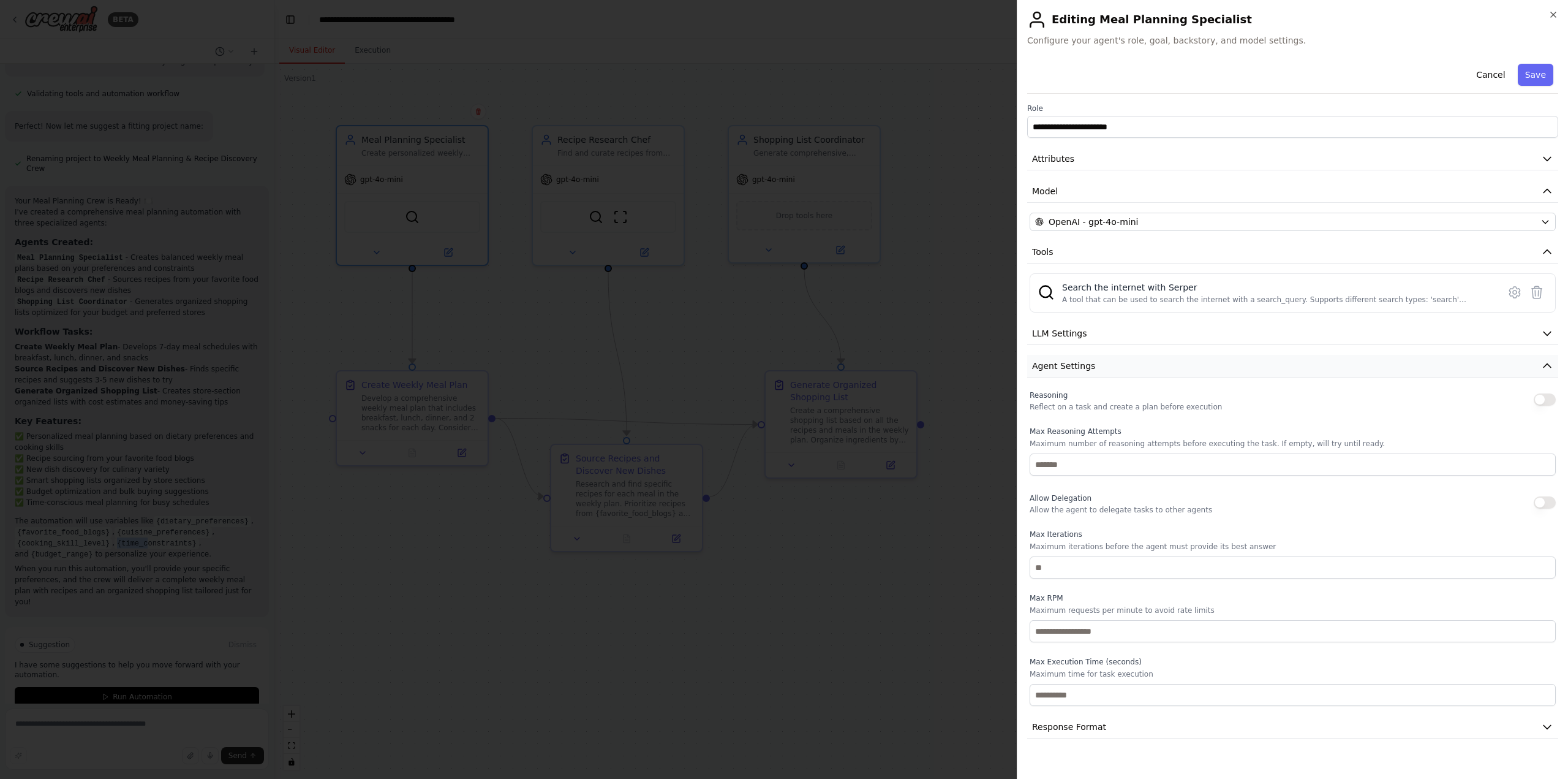
click at [1547, 366] on icon "button" at bounding box center [1547, 365] width 12 height 12
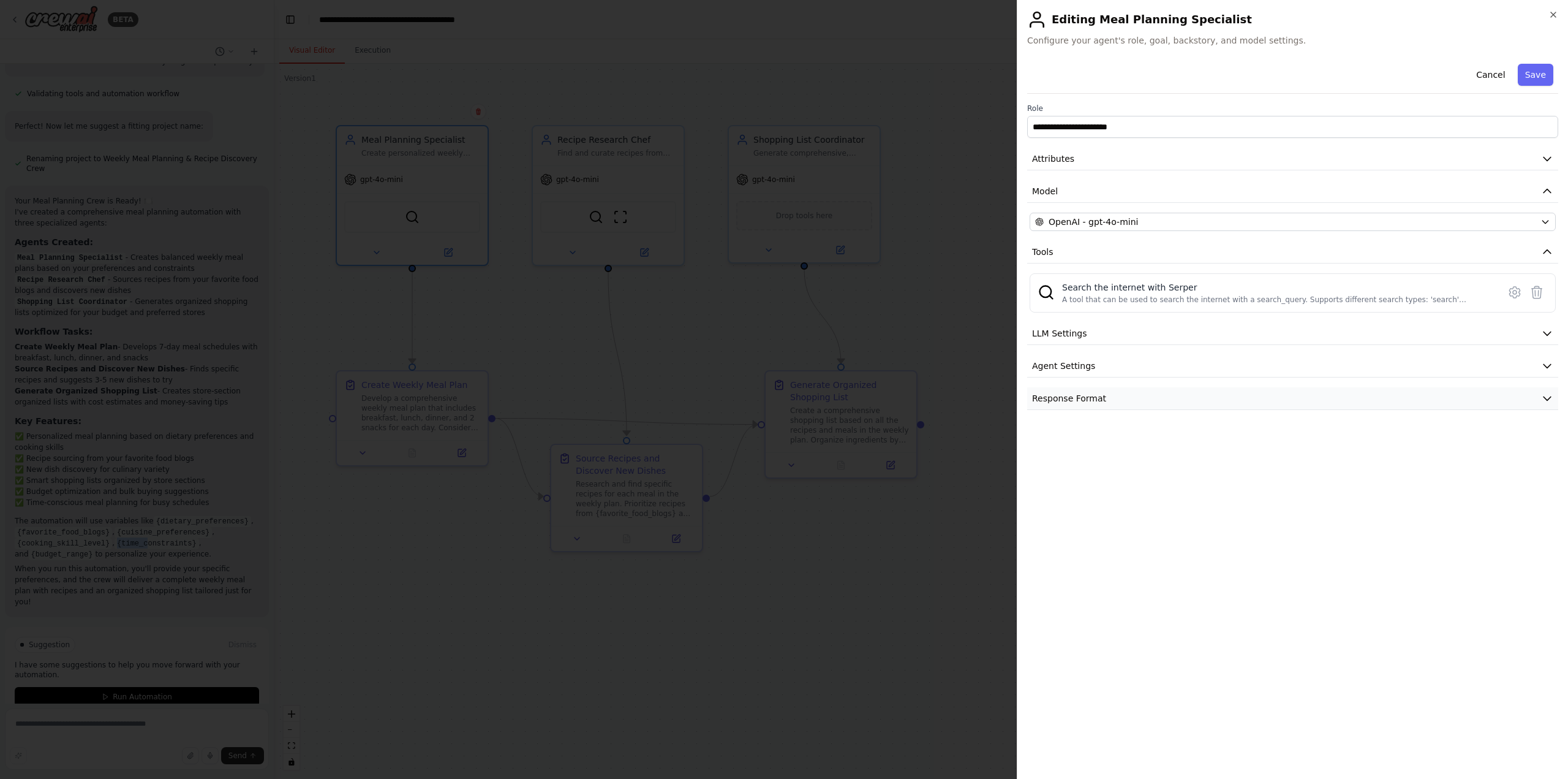
click at [1545, 400] on icon "button" at bounding box center [1547, 398] width 12 height 12
click at [1549, 14] on icon "button" at bounding box center [1553, 15] width 10 height 10
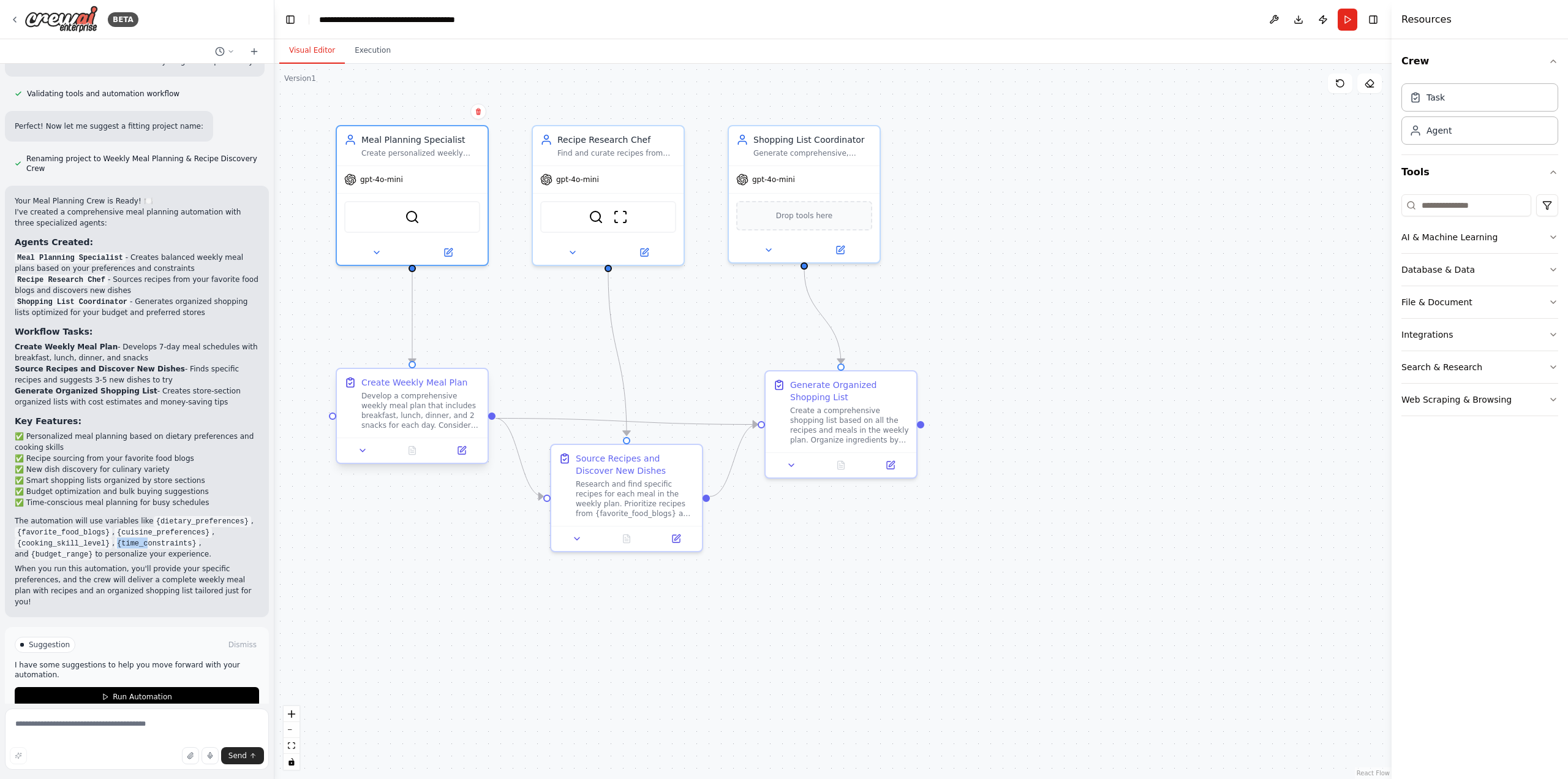
click at [417, 411] on div "Develop a comprehensive weekly meal plan that includes breakfast, lunch, dinner…" at bounding box center [420, 410] width 119 height 39
click at [408, 429] on div "Develop a comprehensive weekly meal plan that includes breakfast, lunch, dinner…" at bounding box center [420, 410] width 119 height 39
click at [460, 448] on icon at bounding box center [461, 450] width 7 height 7
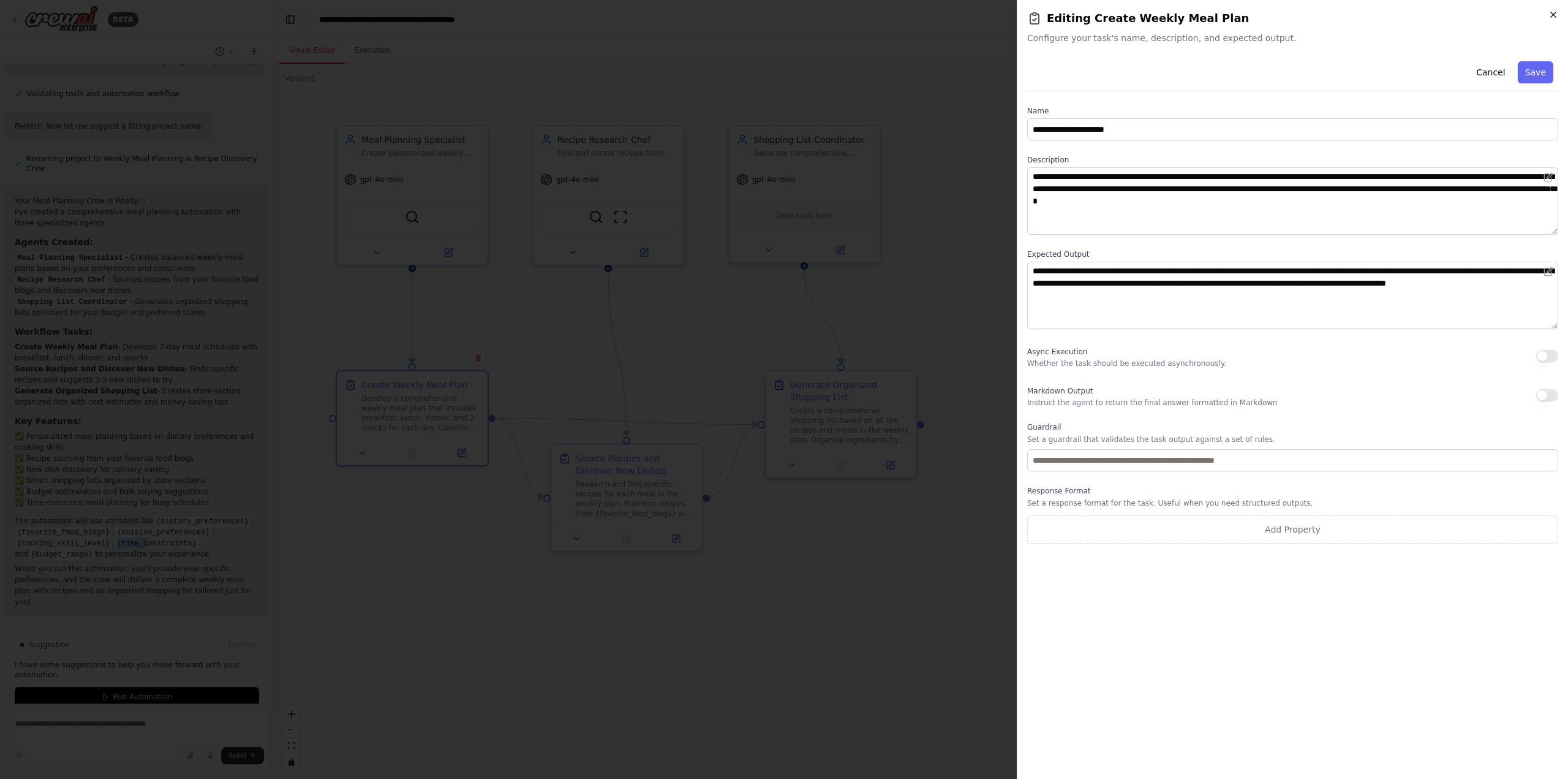
click at [1553, 16] on icon "button" at bounding box center [1553, 15] width 10 height 10
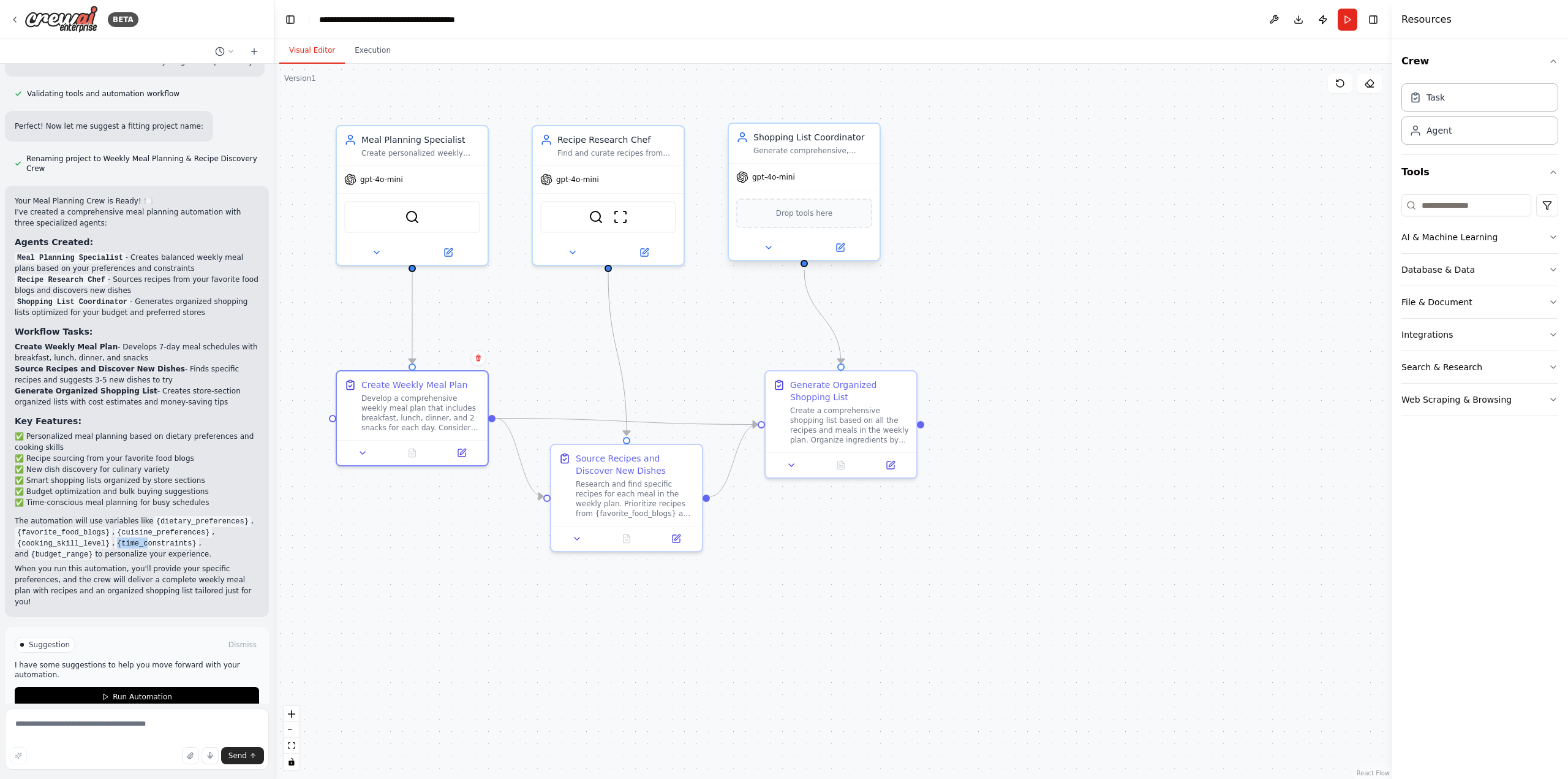
click at [801, 215] on span "Drop tools here" at bounding box center [804, 213] width 57 height 12
click at [1452, 268] on div "Database & Data" at bounding box center [1438, 268] width 74 height 12
click at [1556, 439] on button "File & Document" at bounding box center [1480, 444] width 157 height 32
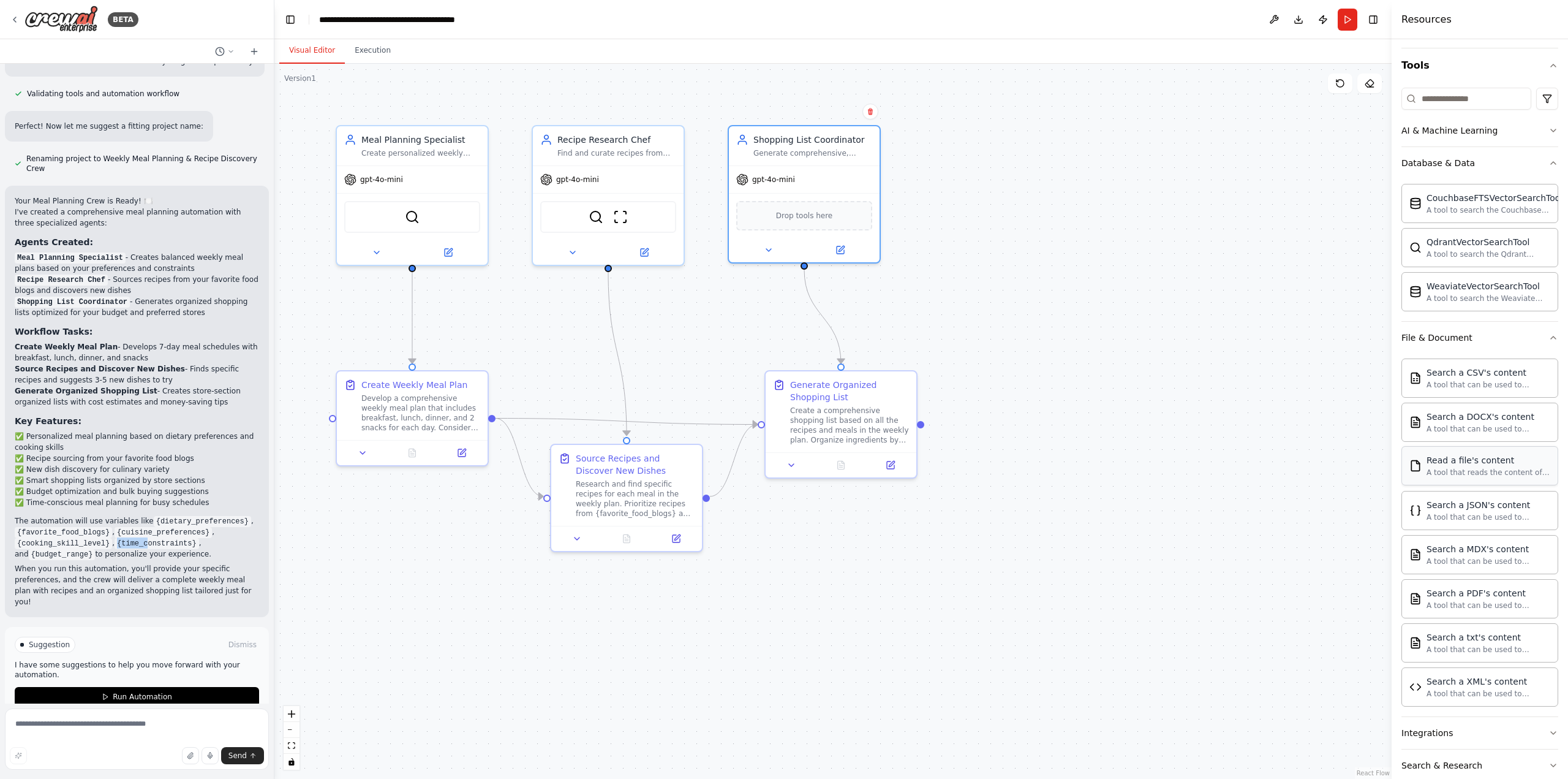
scroll to position [162, 0]
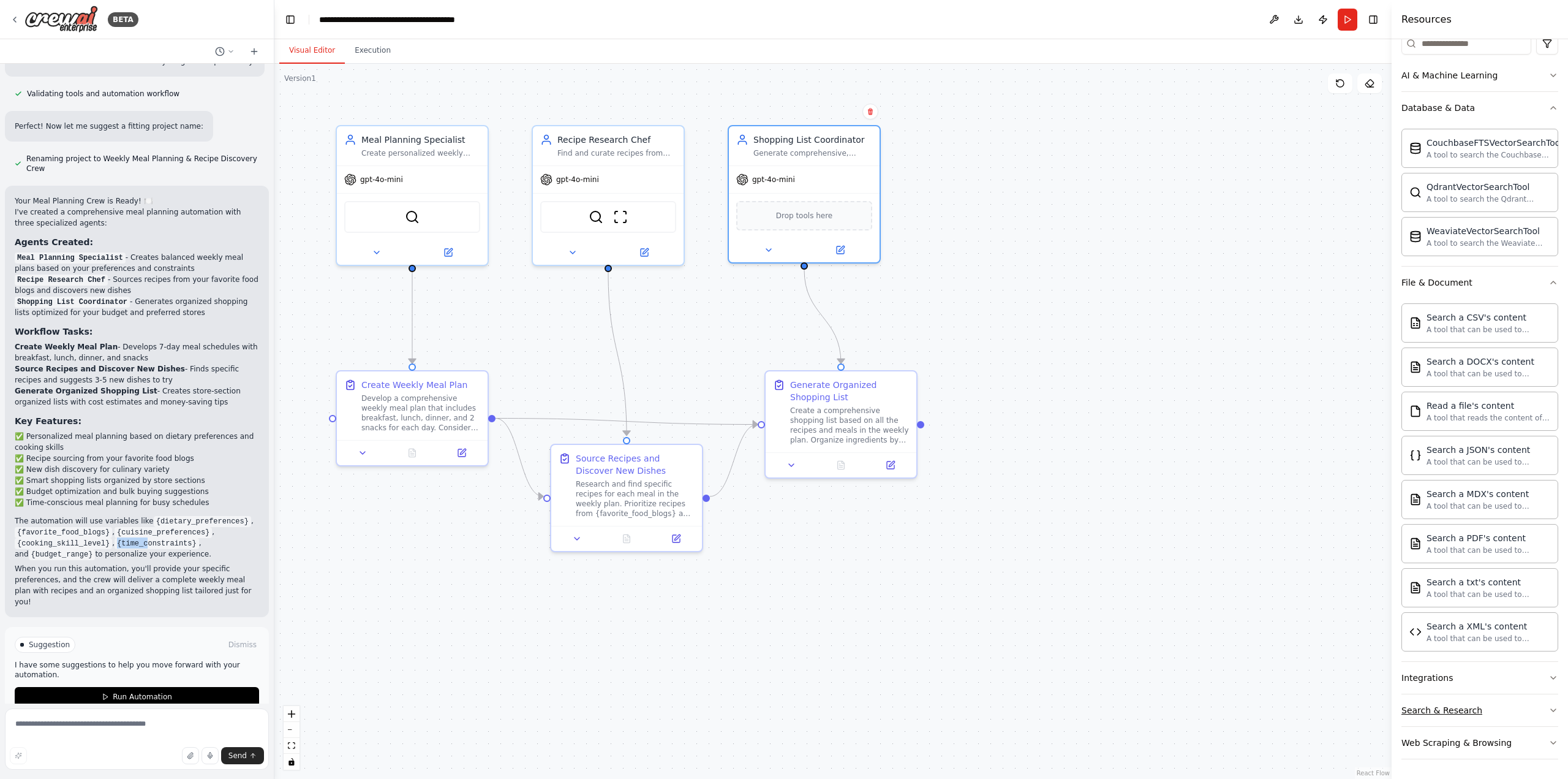
click at [1549, 711] on icon "button" at bounding box center [1553, 710] width 10 height 10
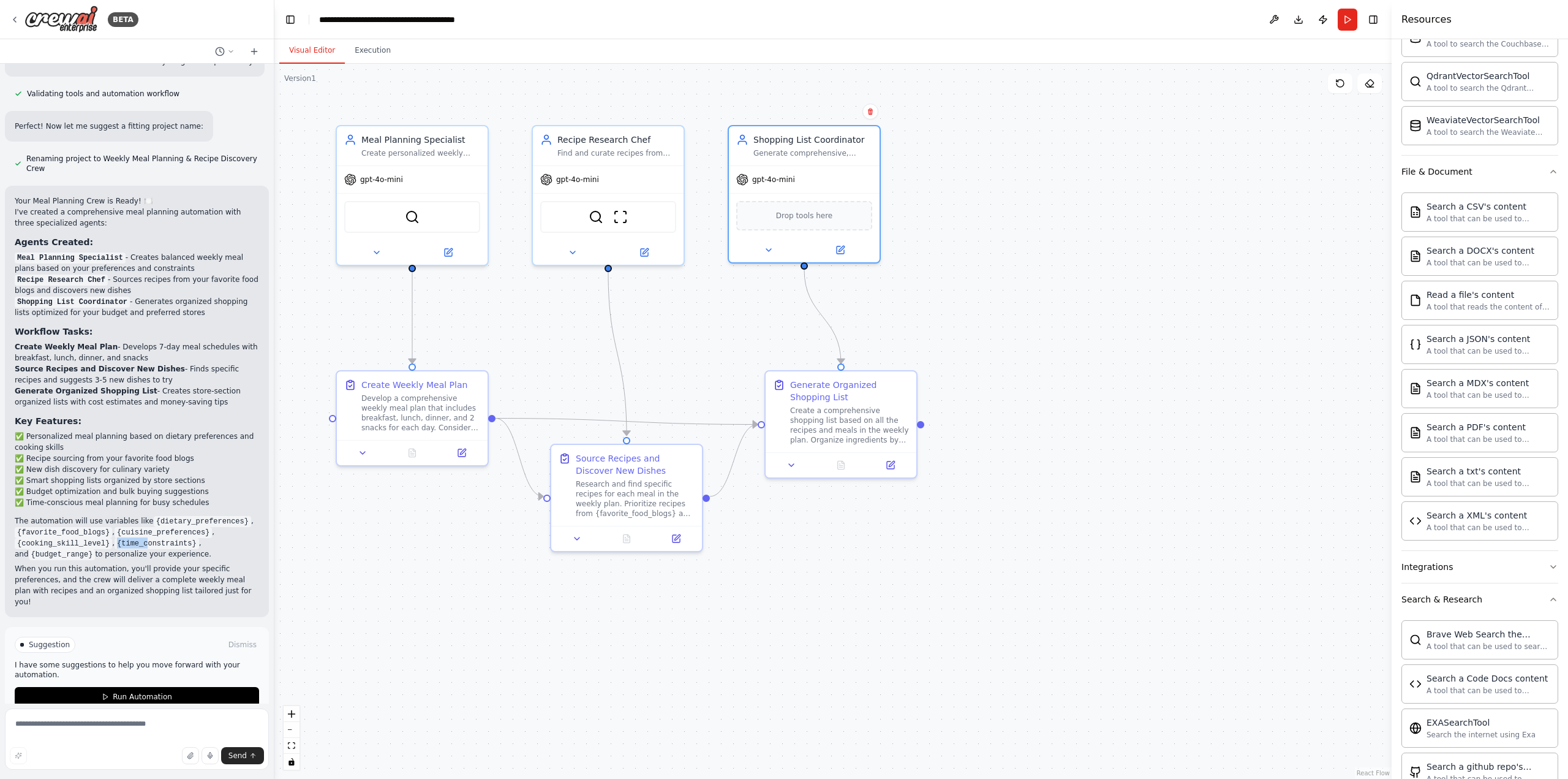
scroll to position [530, 0]
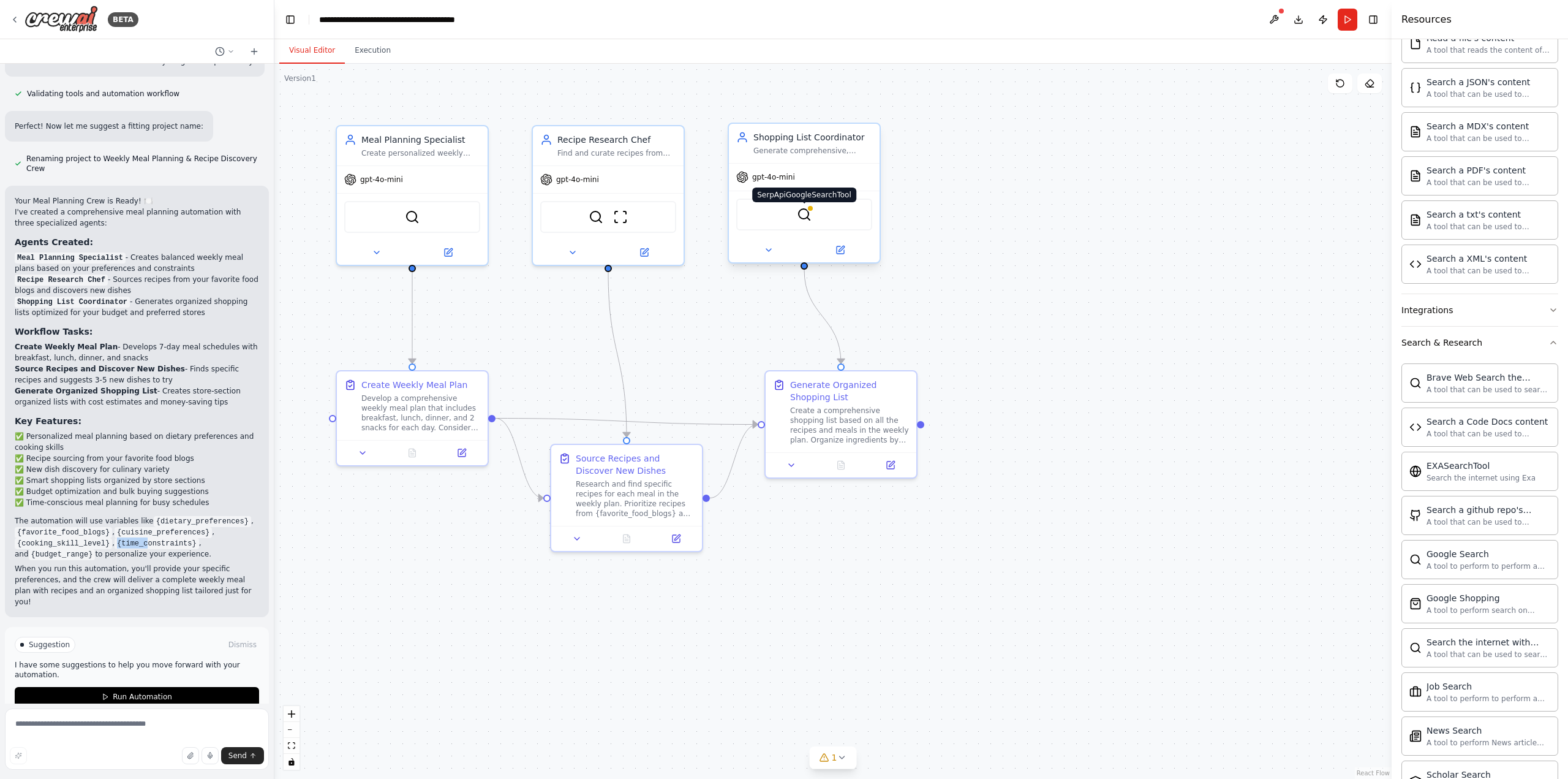
click at [807, 219] on img at bounding box center [804, 215] width 15 height 15
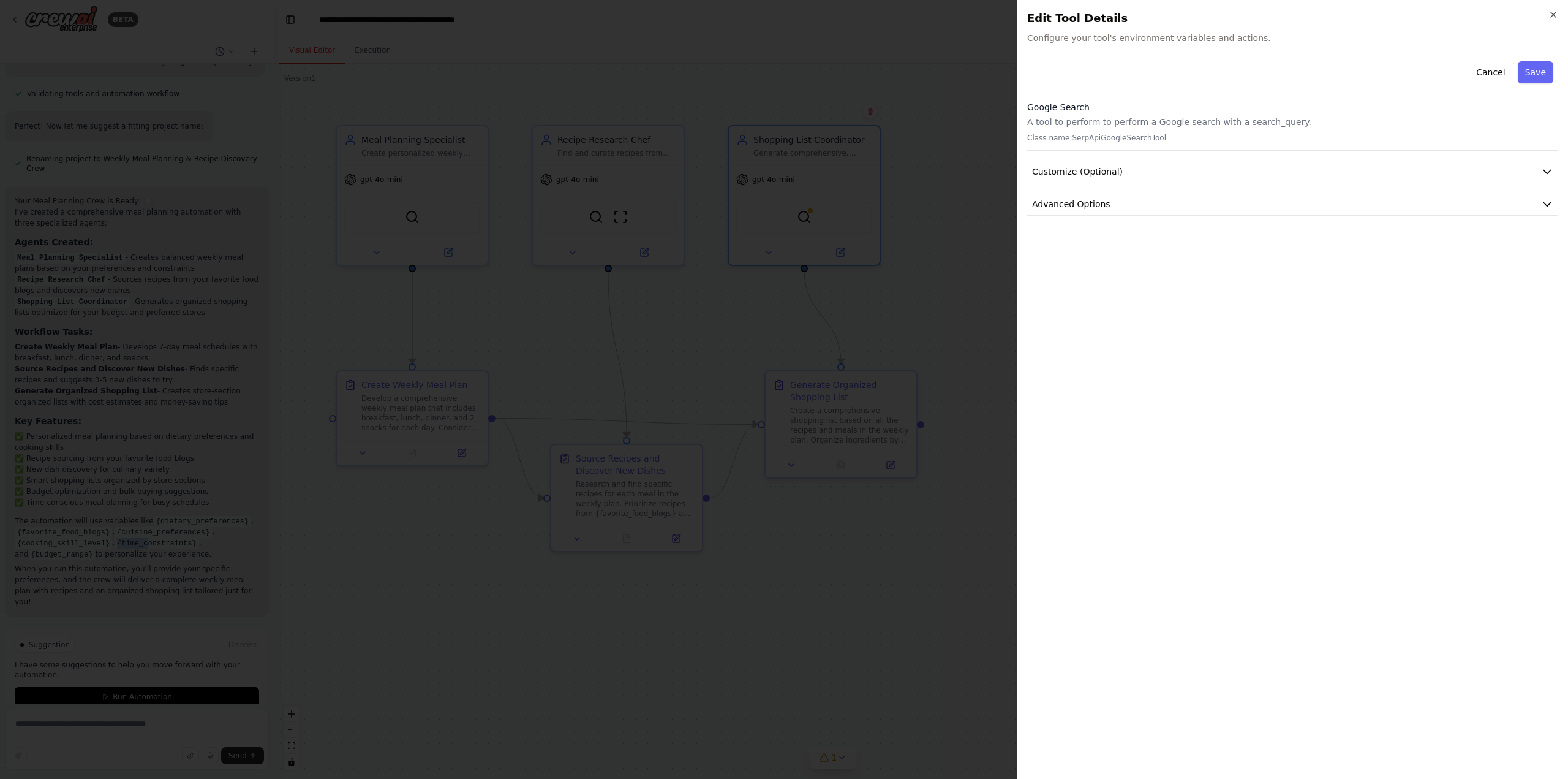
drag, startPoint x: 1553, startPoint y: 15, endPoint x: 1472, endPoint y: 27, distance: 81.9
click at [1553, 15] on icon "button" at bounding box center [1553, 14] width 5 height 5
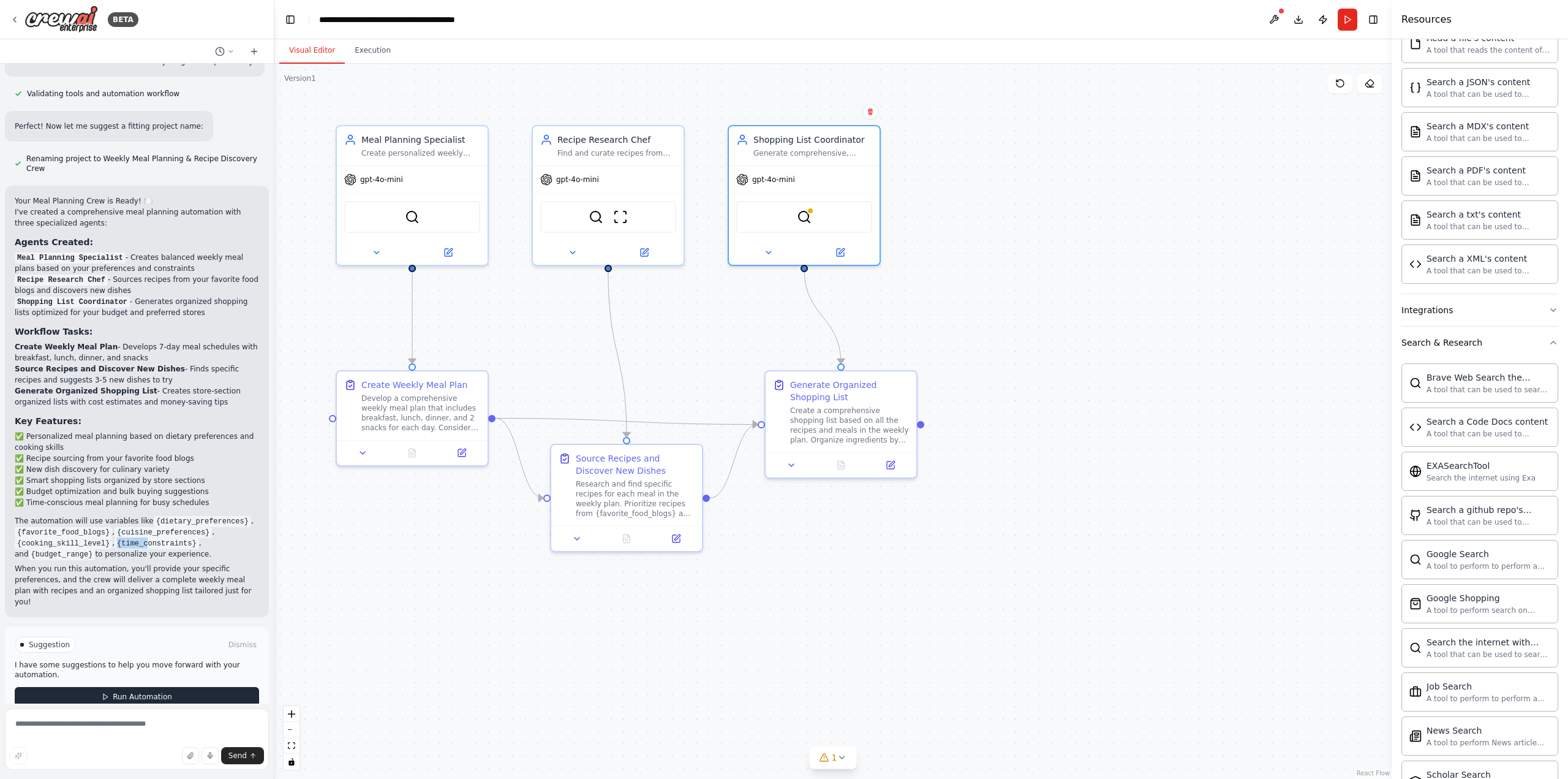
click at [125, 692] on span "Run Automation" at bounding box center [142, 696] width 59 height 10
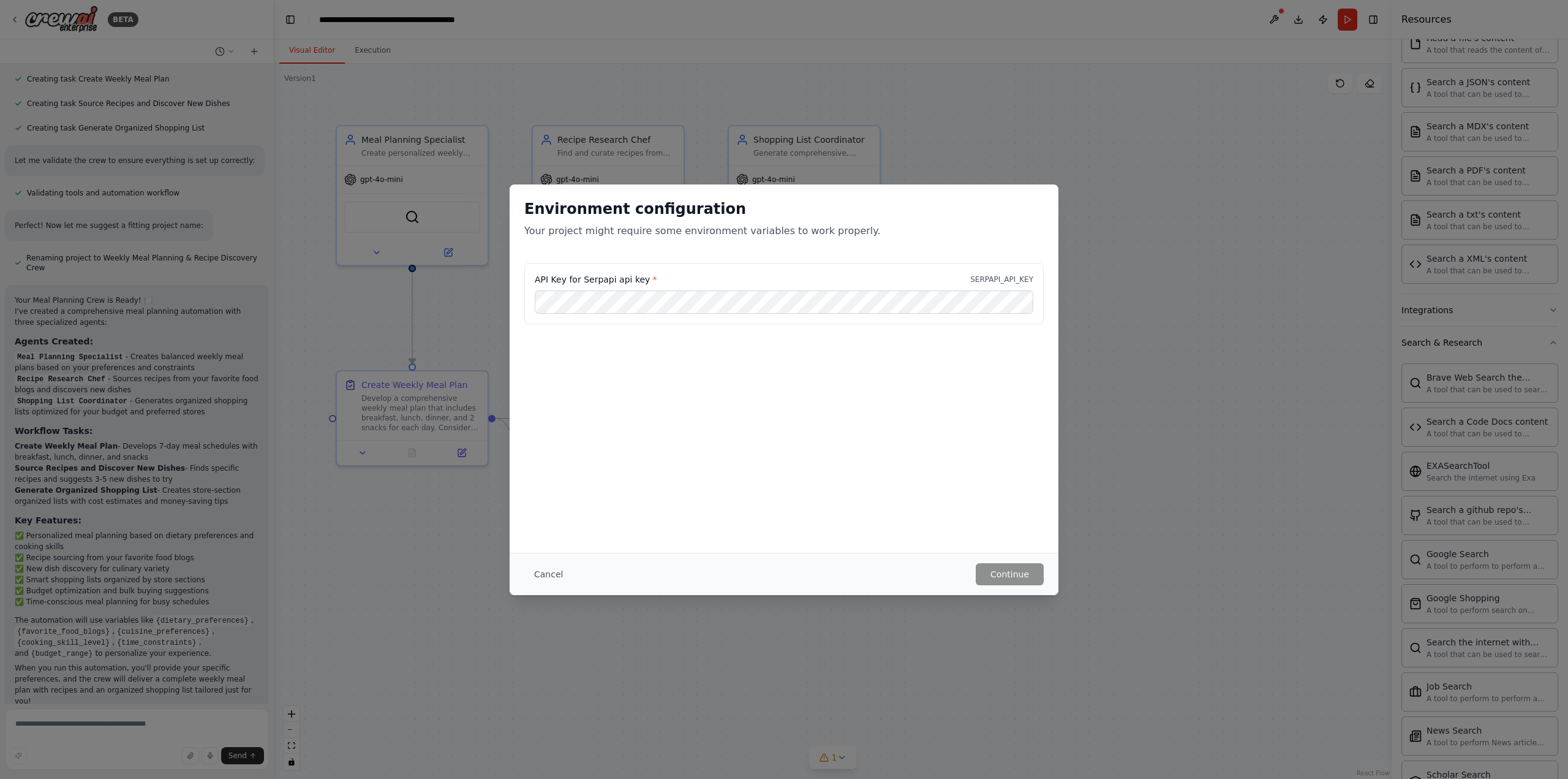
click at [534, 572] on button "Cancel" at bounding box center [548, 574] width 48 height 22
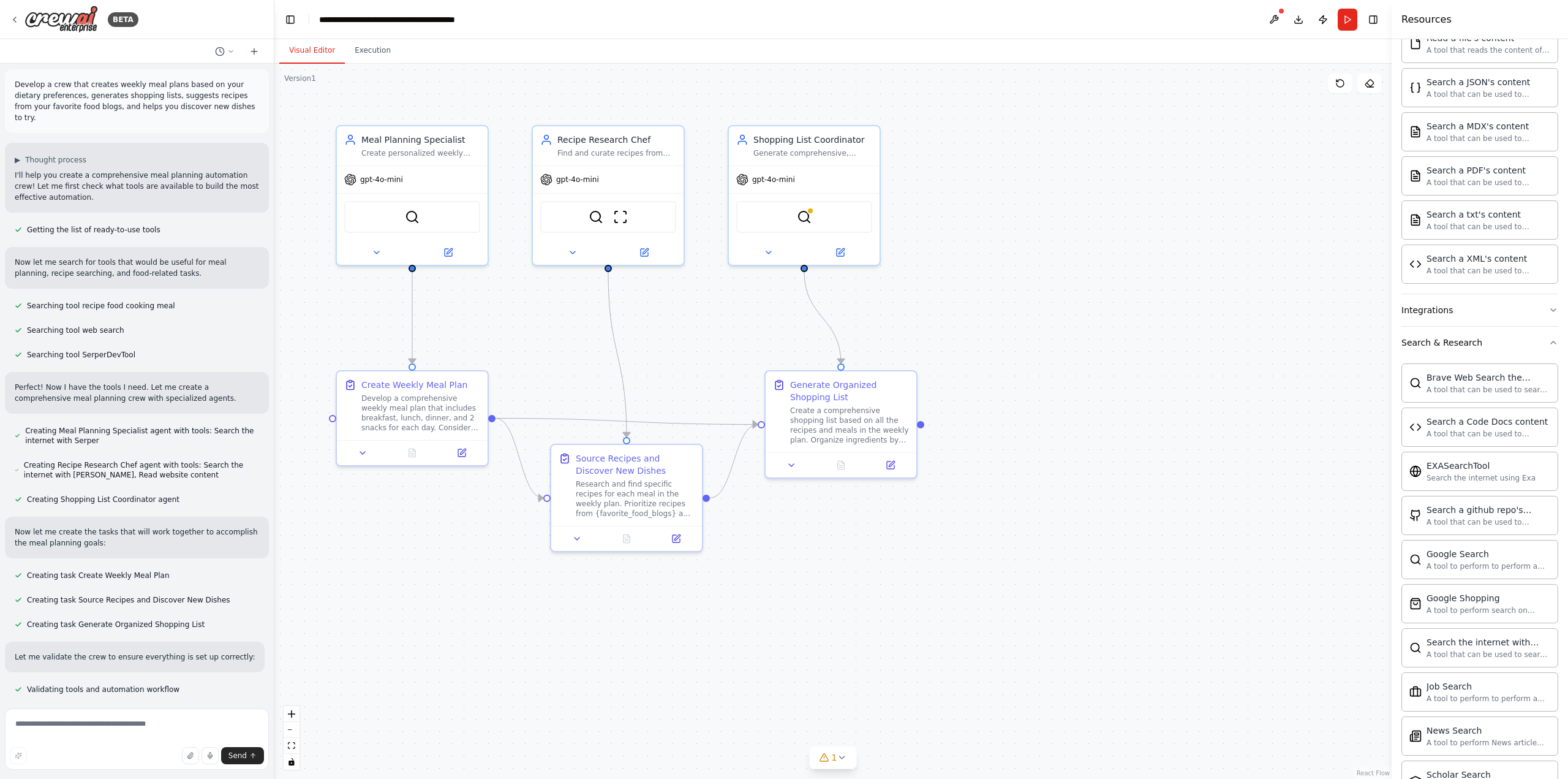
scroll to position [0, 0]
click at [370, 48] on button "Execution" at bounding box center [372, 51] width 56 height 25
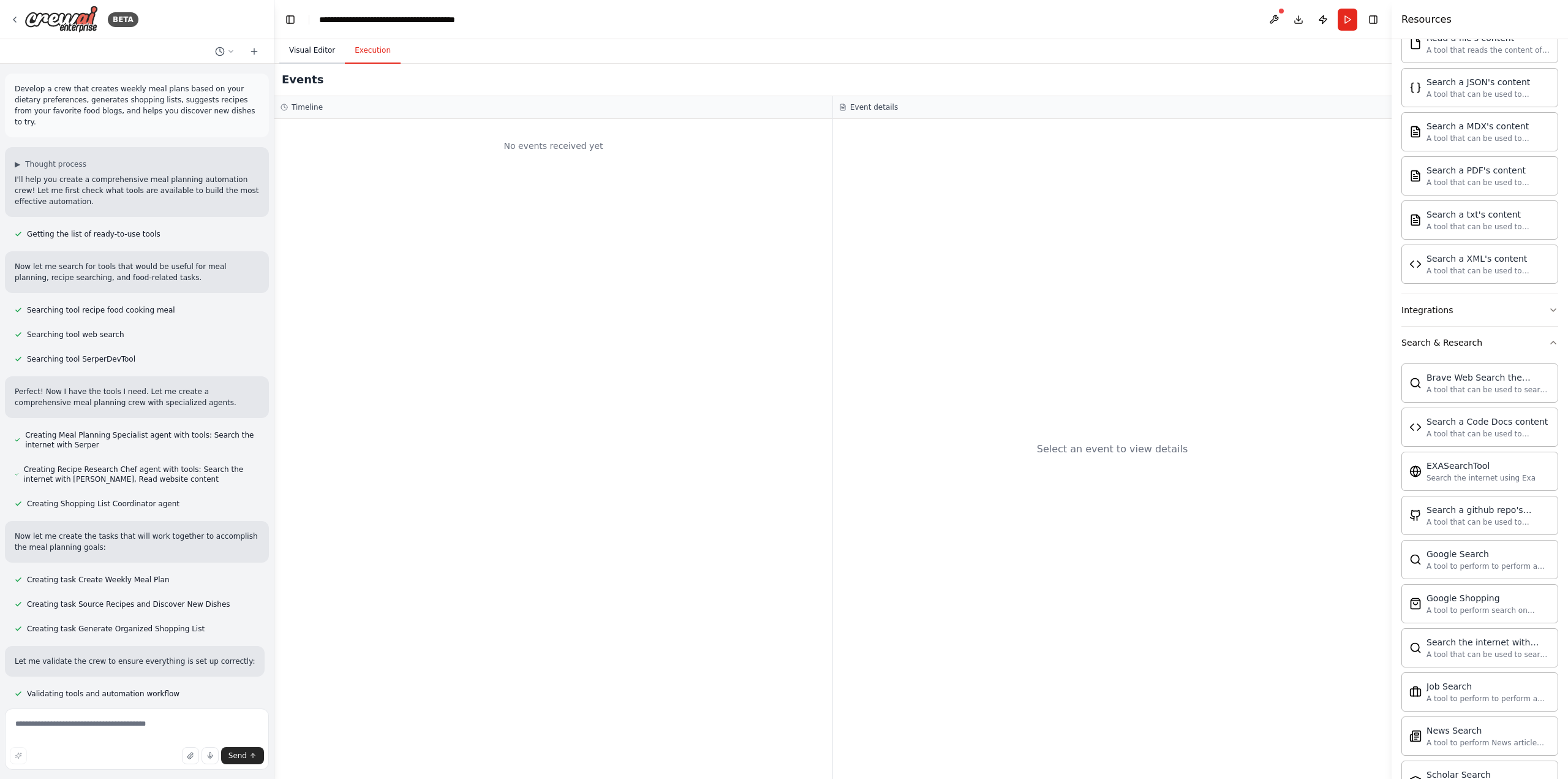
click at [316, 54] on button "Visual Editor" at bounding box center [312, 51] width 66 height 25
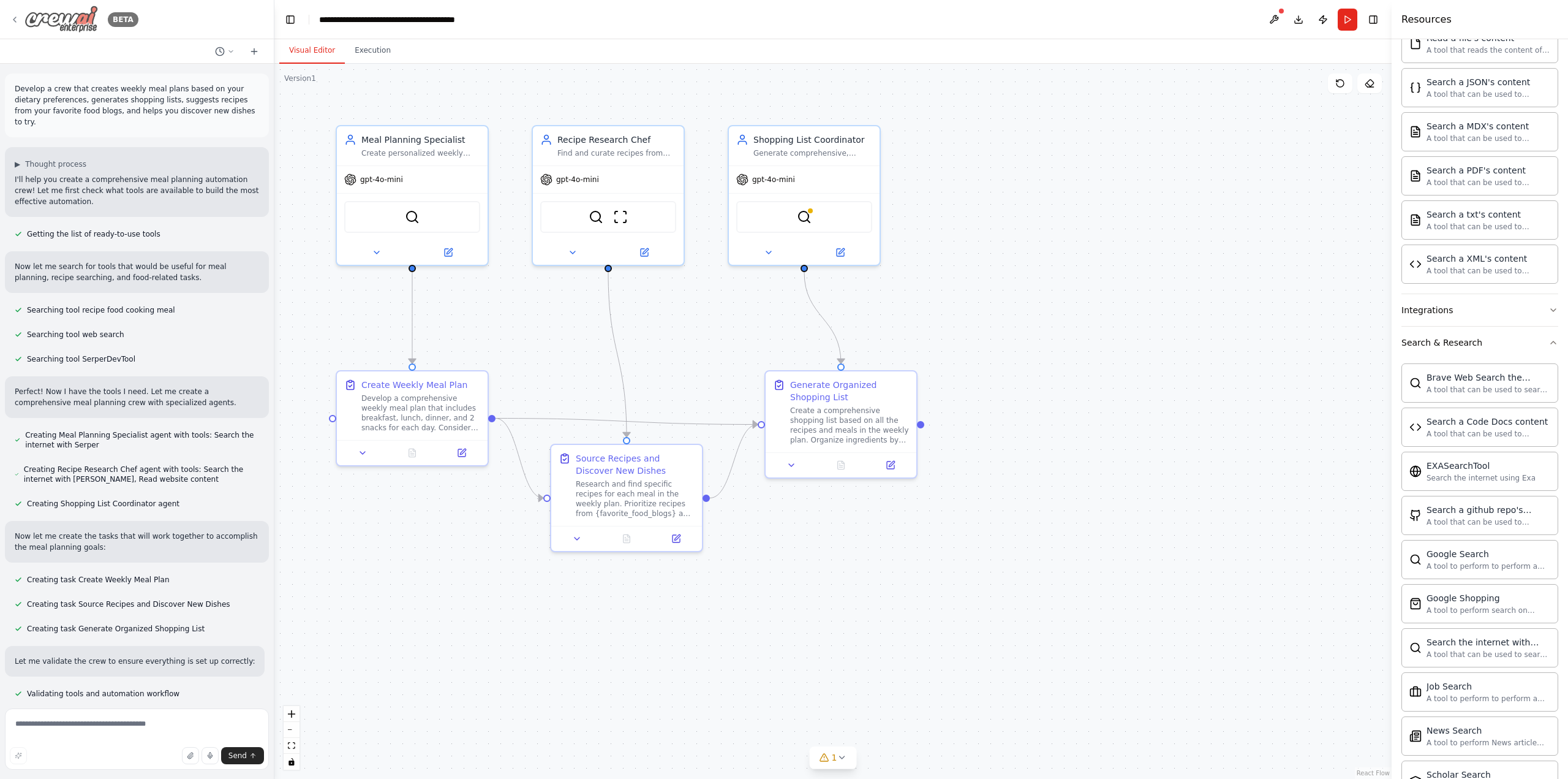
click at [18, 20] on icon at bounding box center [15, 19] width 10 height 10
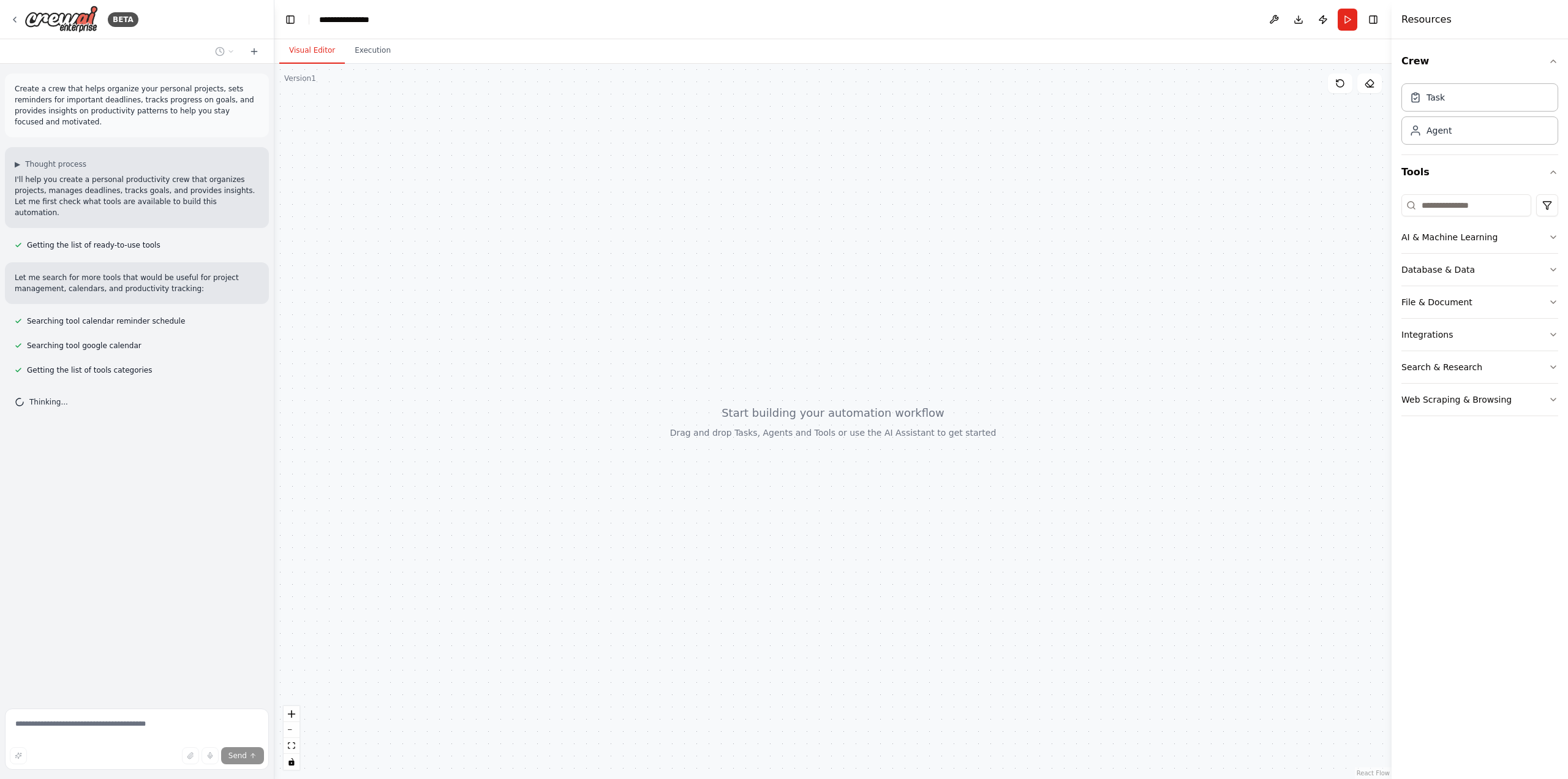
click at [767, 366] on div at bounding box center [834, 421] width 1118 height 715
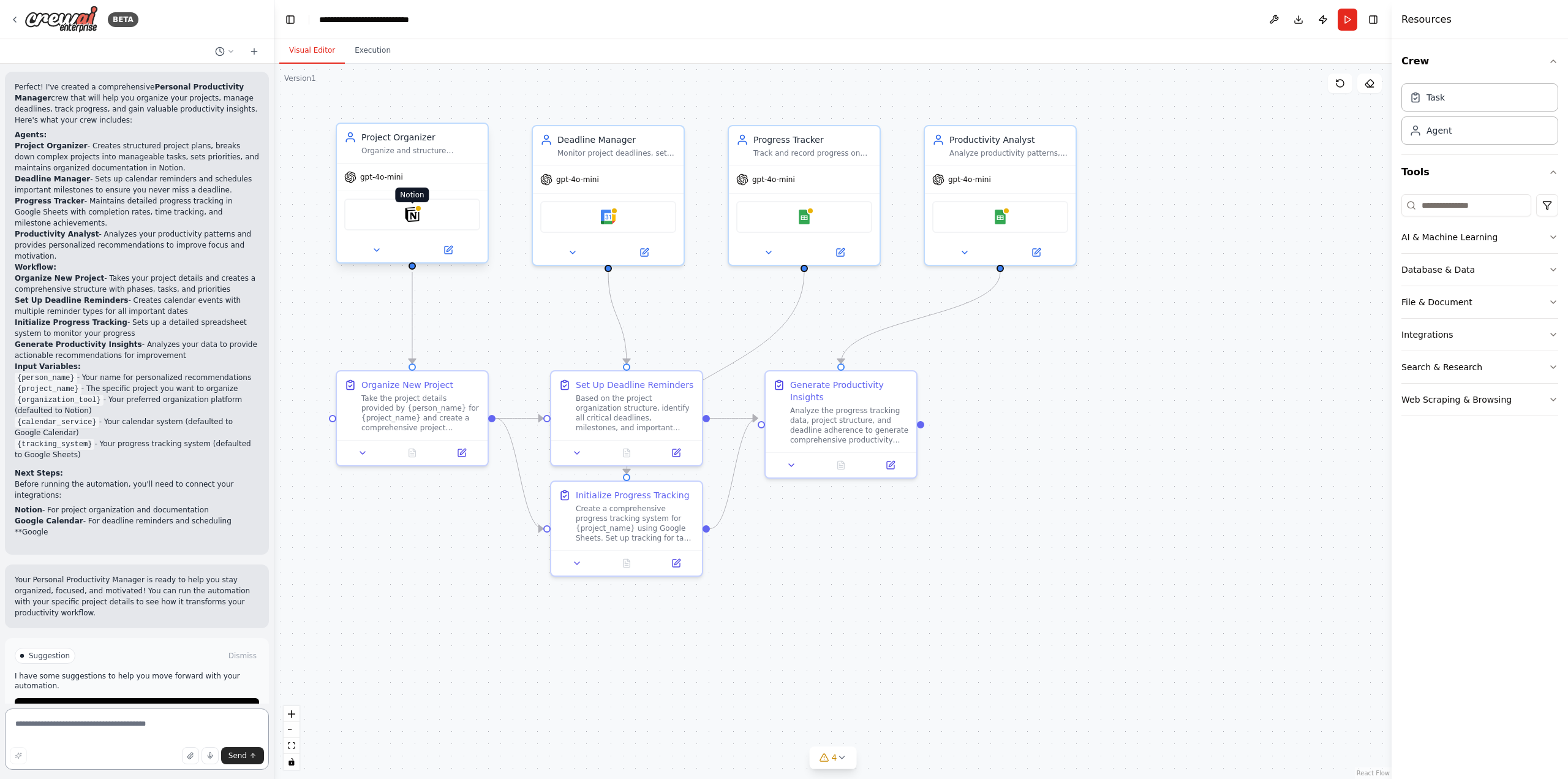
scroll to position [1035, 0]
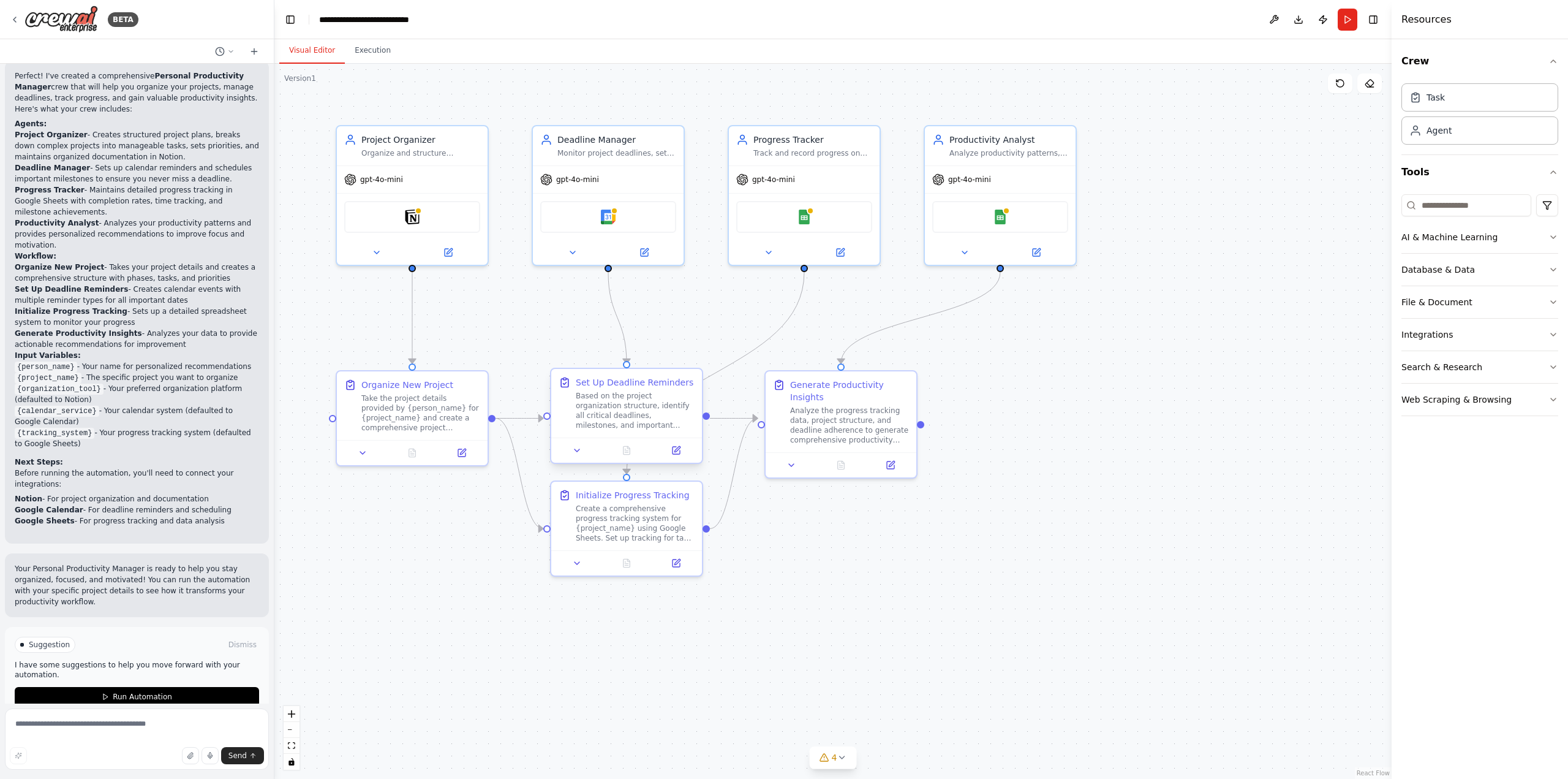
click at [622, 411] on div "Based on the project organization structure, identify all critical deadlines, m…" at bounding box center [635, 410] width 119 height 39
click at [680, 451] on icon at bounding box center [683, 450] width 7 height 7
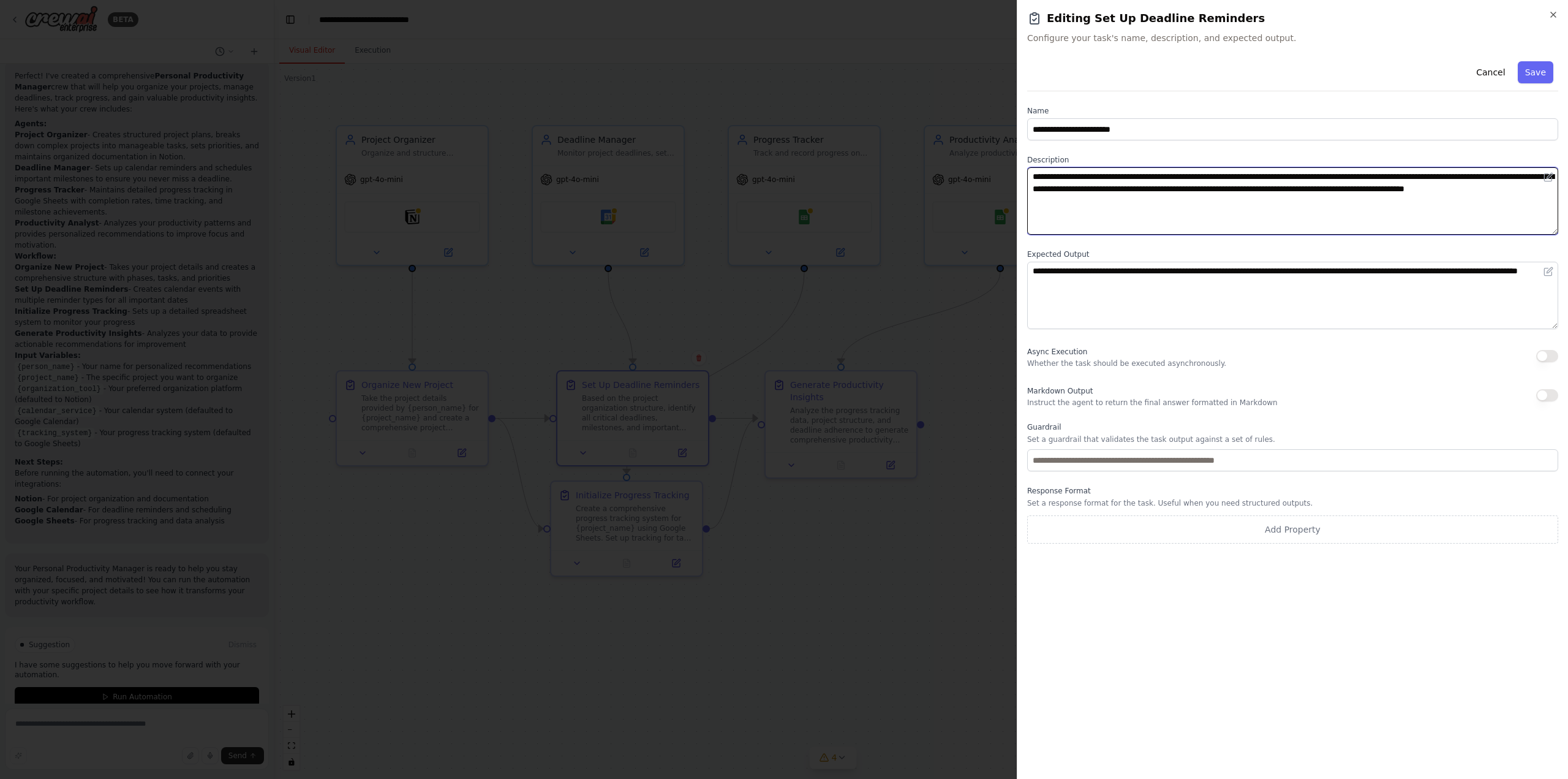
drag, startPoint x: 1045, startPoint y: 177, endPoint x: 1204, endPoint y: 215, distance: 163.5
click at [1204, 217] on textarea "**********" at bounding box center [1293, 201] width 531 height 67
drag, startPoint x: 1204, startPoint y: 215, endPoint x: 1402, endPoint y: 106, distance: 226.0
click at [1205, 215] on textarea "**********" at bounding box center [1293, 201] width 531 height 67
click at [1551, 15] on icon "button" at bounding box center [1553, 15] width 10 height 10
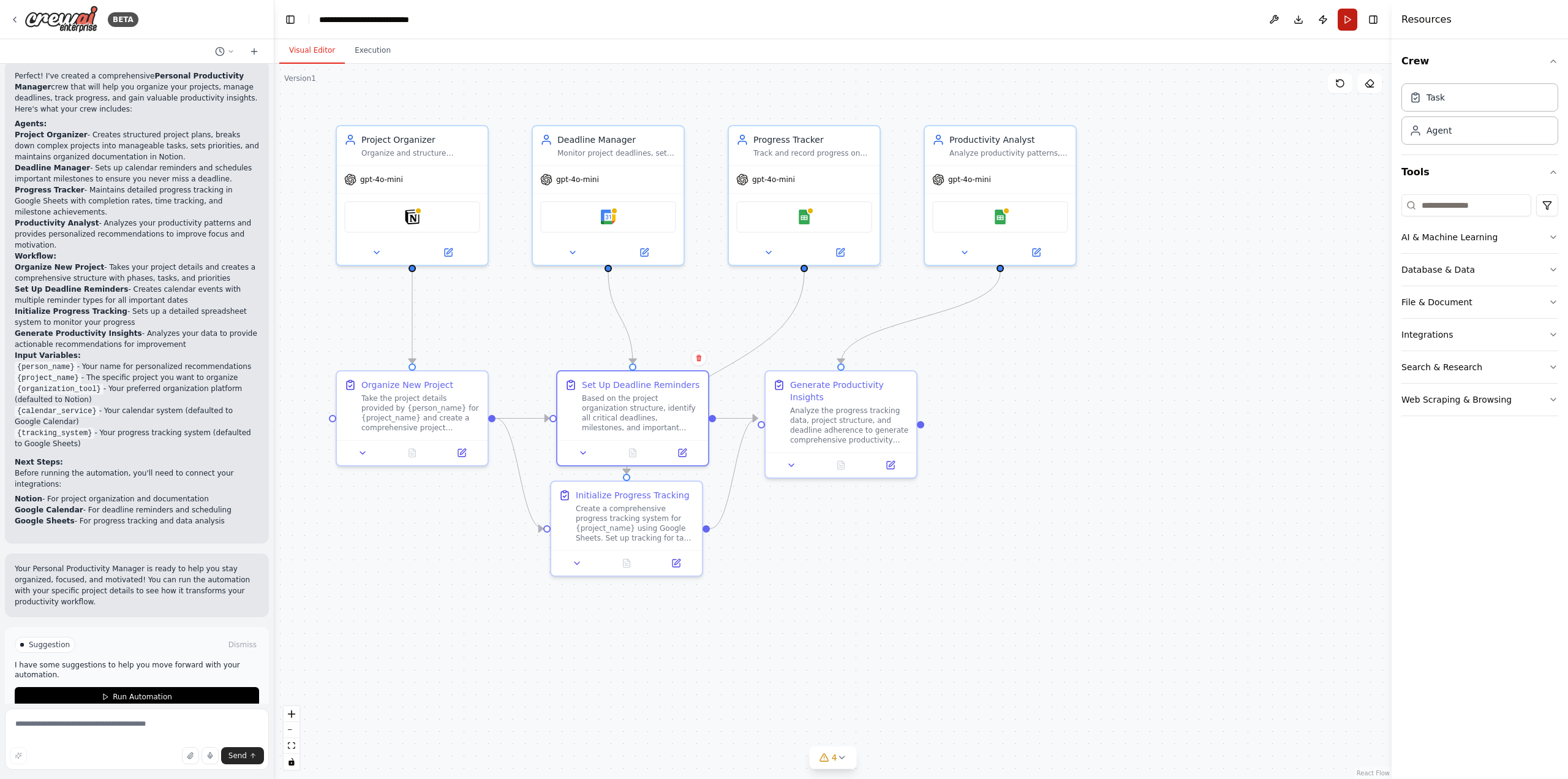
click at [1339, 23] on button "Run" at bounding box center [1348, 19] width 20 height 22
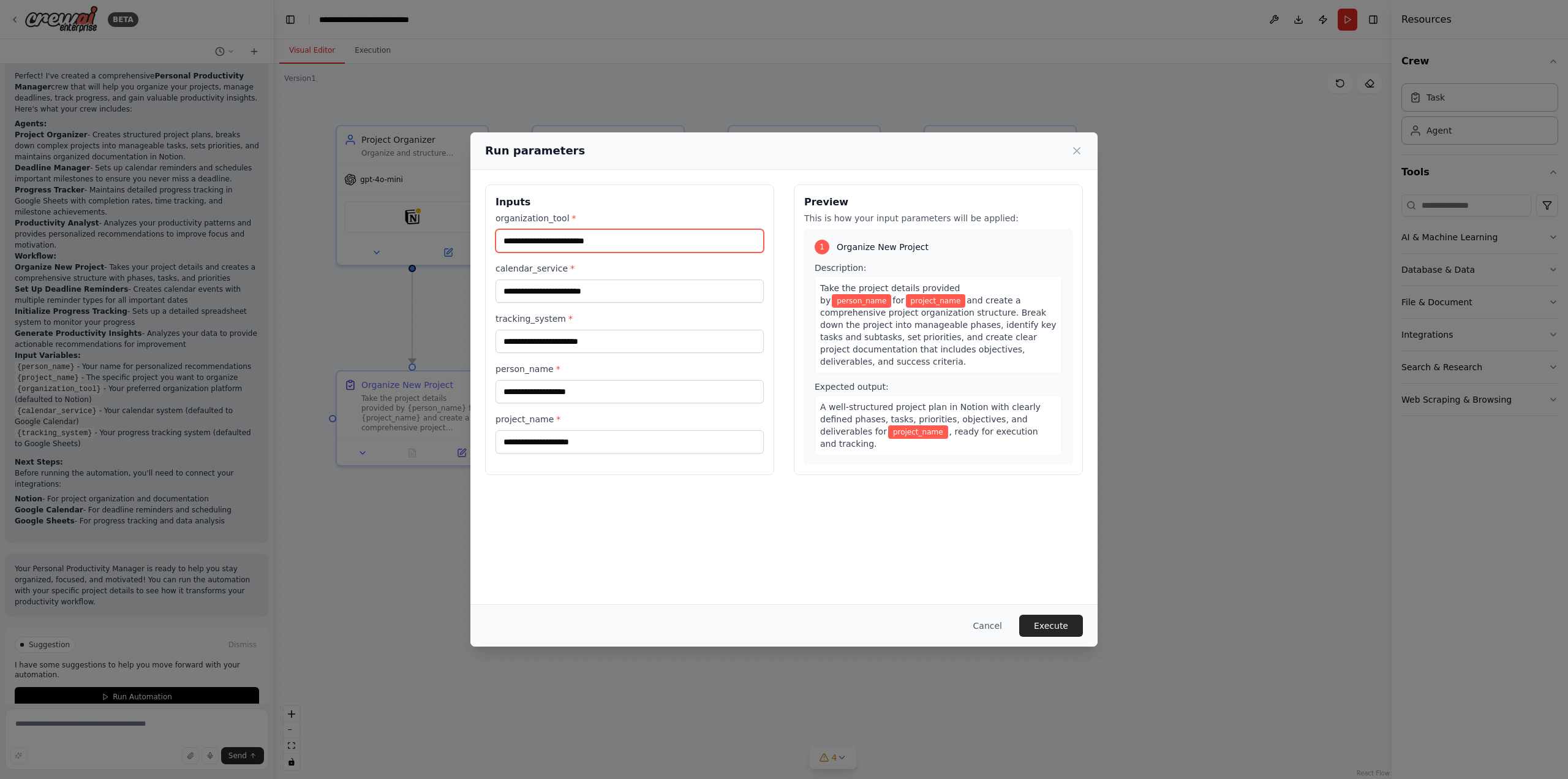
click at [663, 245] on input "organization_tool *" at bounding box center [630, 241] width 268 height 24
click at [615, 291] on input "calendar_service *" at bounding box center [630, 291] width 268 height 24
click at [602, 338] on input "tracking_system *" at bounding box center [630, 341] width 268 height 24
click at [597, 387] on input "person_name *" at bounding box center [630, 391] width 268 height 24
click at [609, 440] on input "project_name *" at bounding box center [630, 442] width 268 height 24
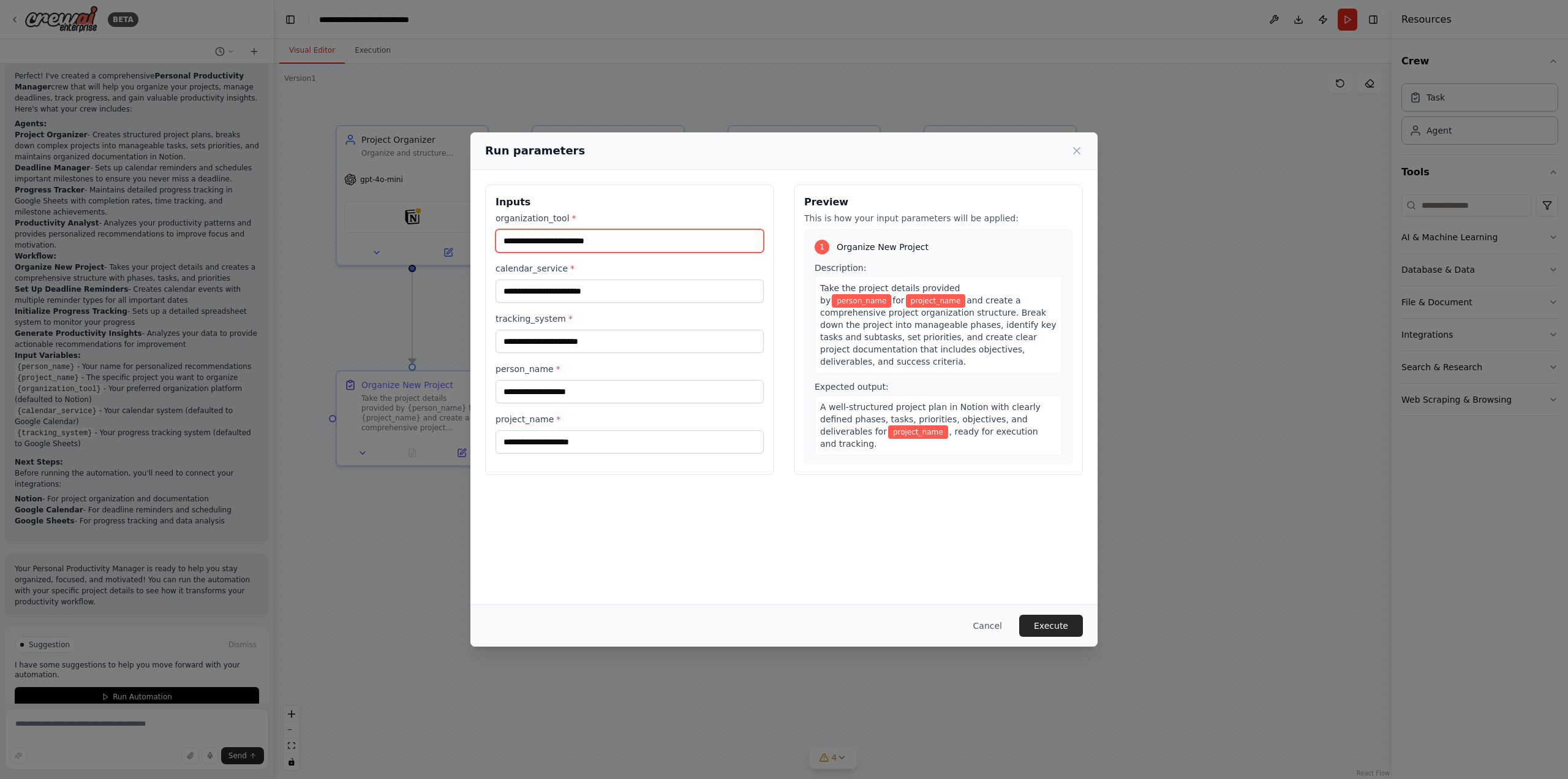
click at [673, 235] on input "organization_tool *" at bounding box center [630, 241] width 268 height 24
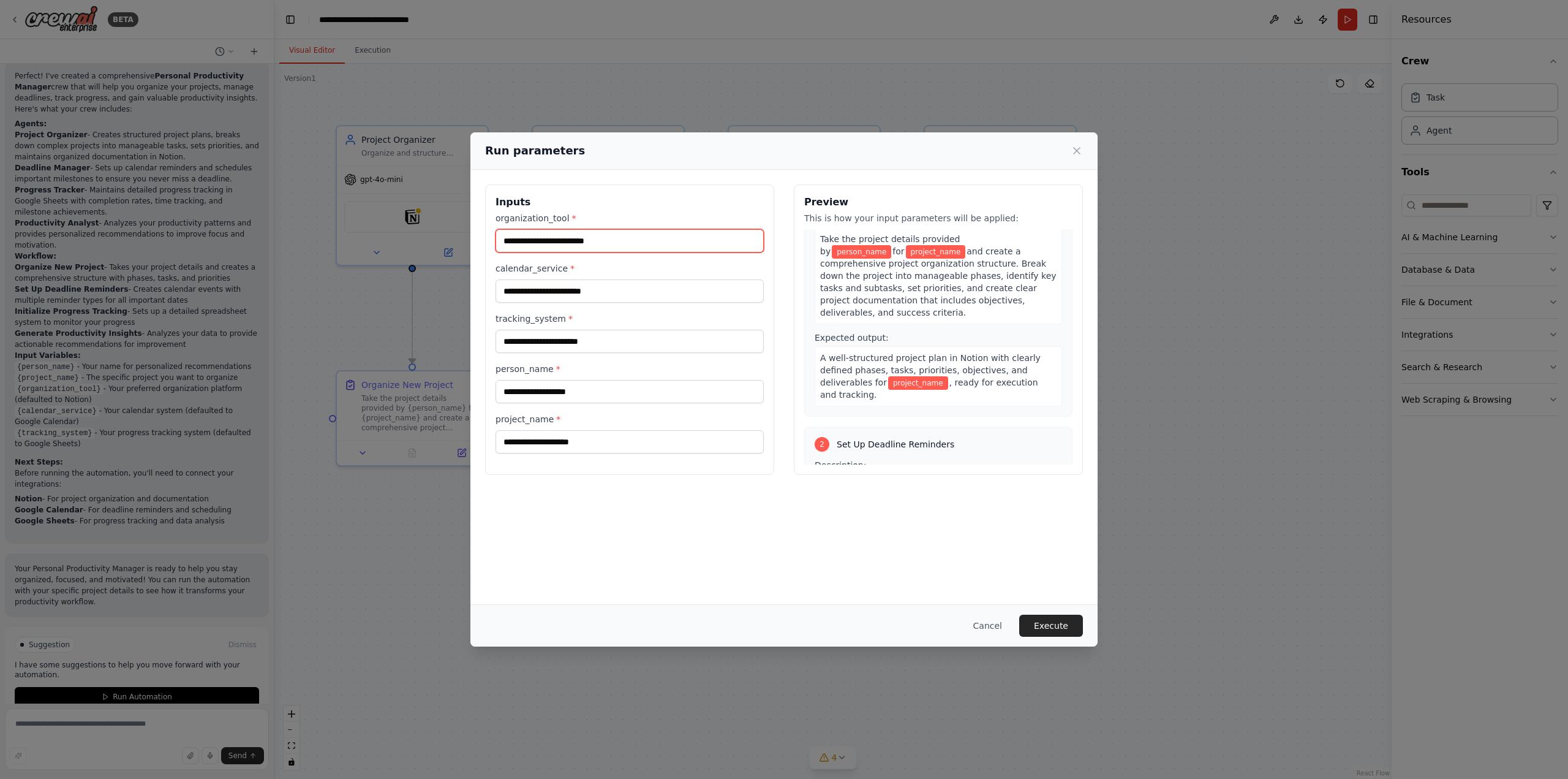
scroll to position [29, 0]
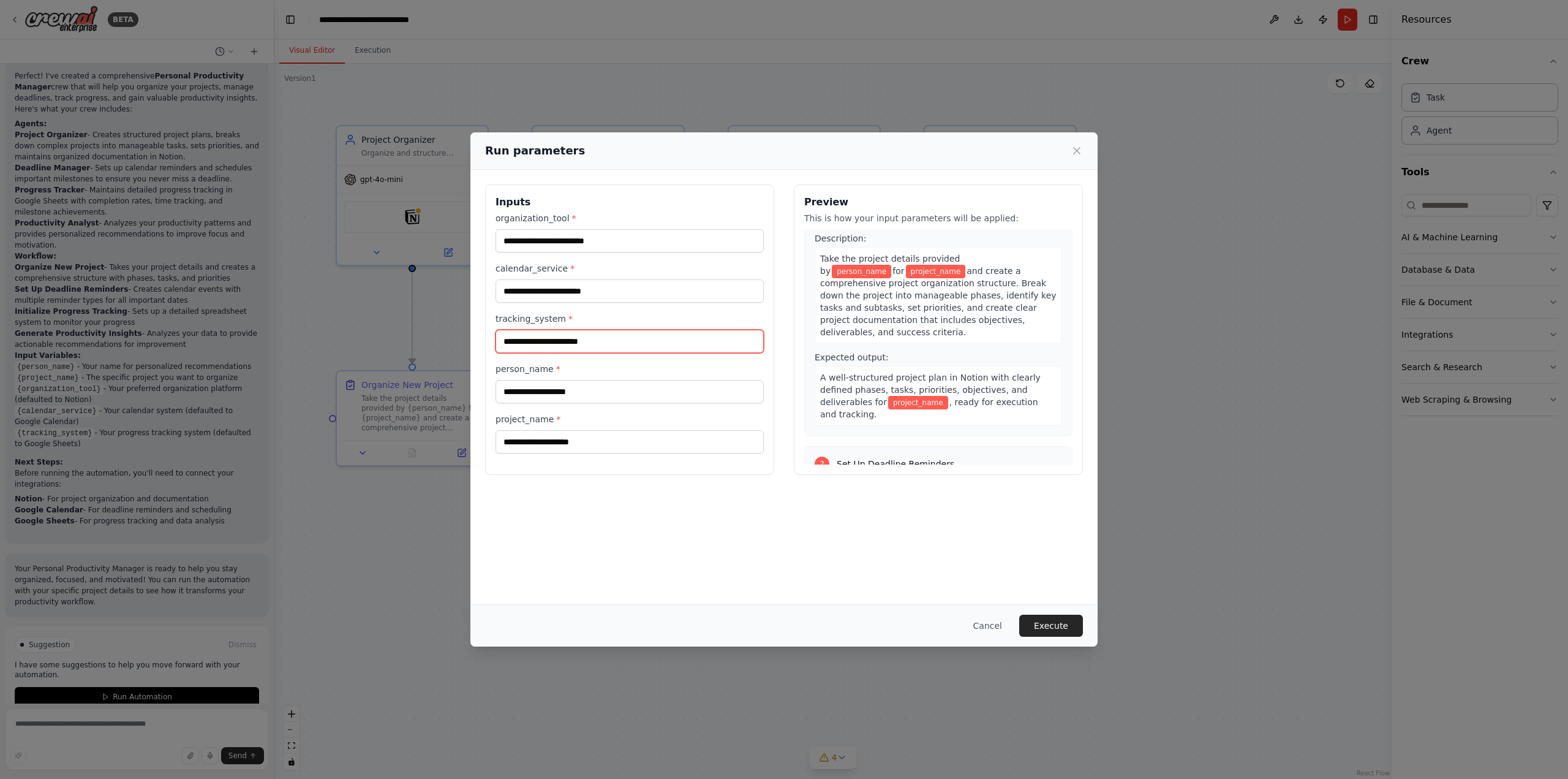
click at [614, 343] on input "tracking_system *" at bounding box center [630, 341] width 268 height 24
click at [574, 290] on input "calendar_service *" at bounding box center [630, 291] width 268 height 24
click at [561, 233] on input "organization_tool *" at bounding box center [630, 241] width 268 height 24
click at [553, 286] on input "calendar_service *" at bounding box center [630, 291] width 268 height 24
drag, startPoint x: 579, startPoint y: 146, endPoint x: 905, endPoint y: 137, distance: 326.1
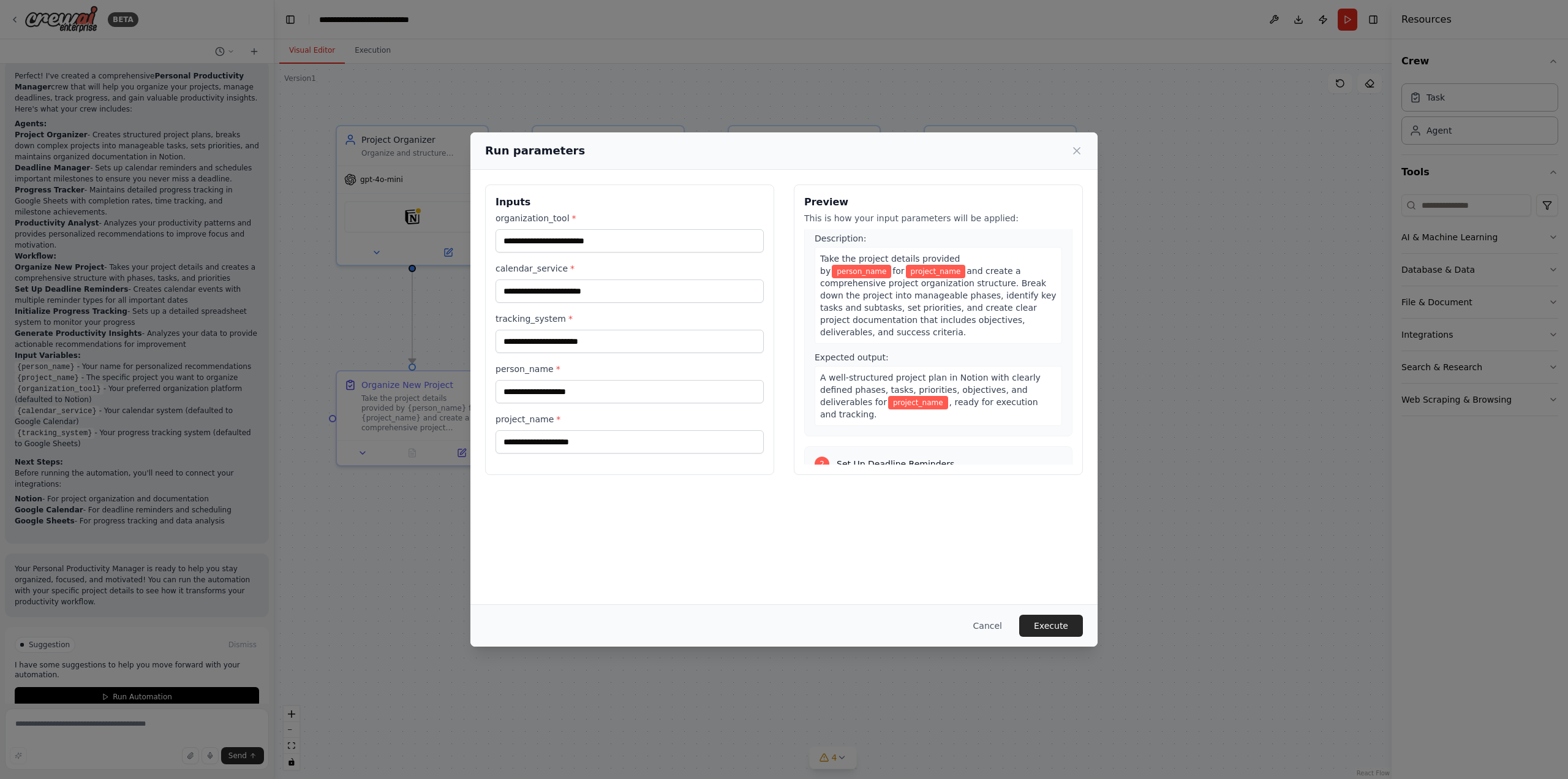
click at [724, 141] on div "Run parameters" at bounding box center [784, 150] width 627 height 37
click at [1077, 151] on icon at bounding box center [1077, 150] width 6 height 6
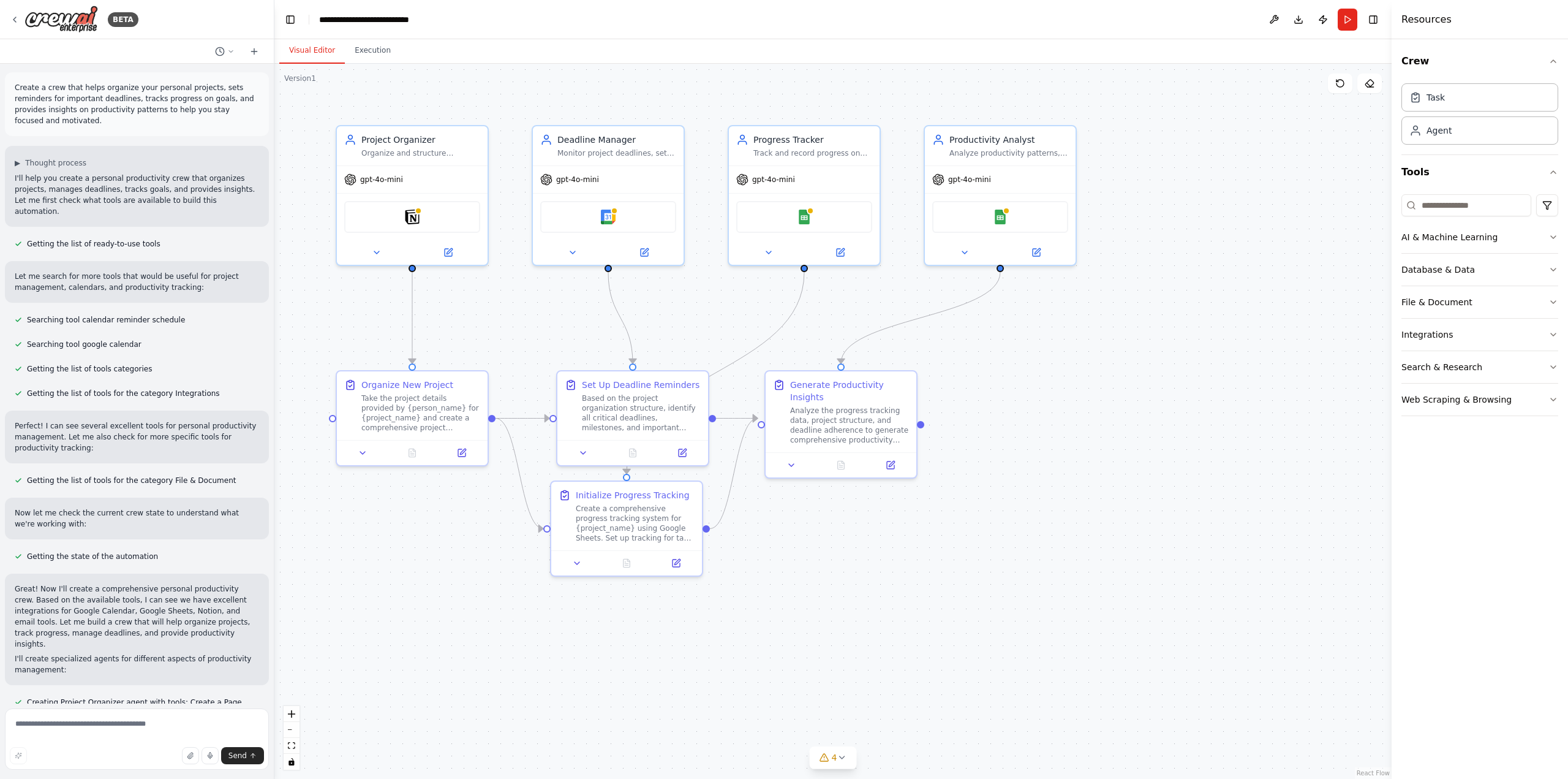
scroll to position [0, 0]
click at [824, 155] on div "Track and record progress on personal goals and projects using {tracking_system…" at bounding box center [813, 150] width 119 height 10
click at [840, 171] on div "gpt-4o-mini" at bounding box center [804, 177] width 151 height 27
click at [814, 220] on div "Google Sheets" at bounding box center [804, 214] width 136 height 32
click at [850, 256] on button at bounding box center [840, 250] width 69 height 15
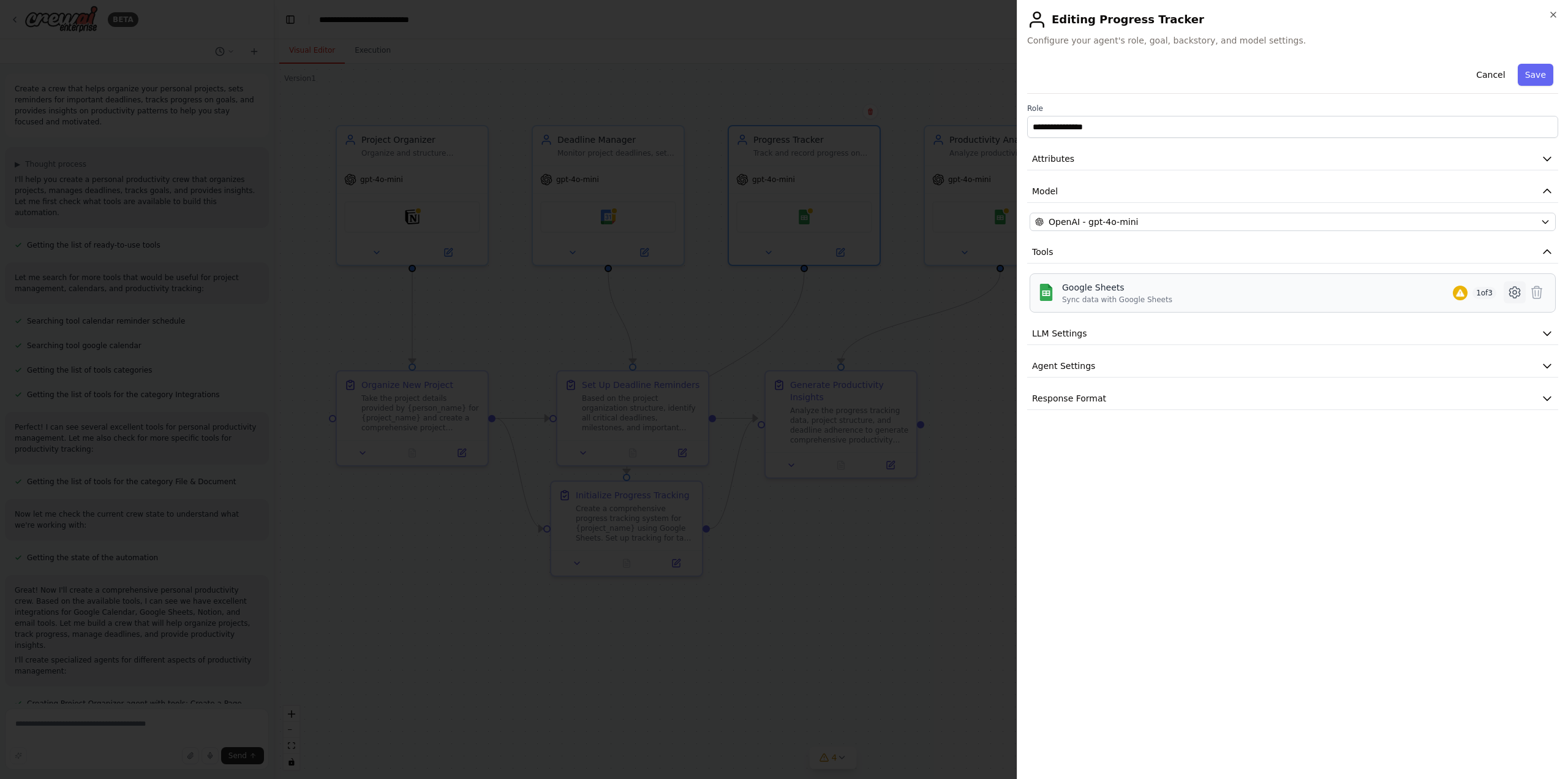
click at [1517, 291] on icon at bounding box center [1515, 292] width 4 height 4
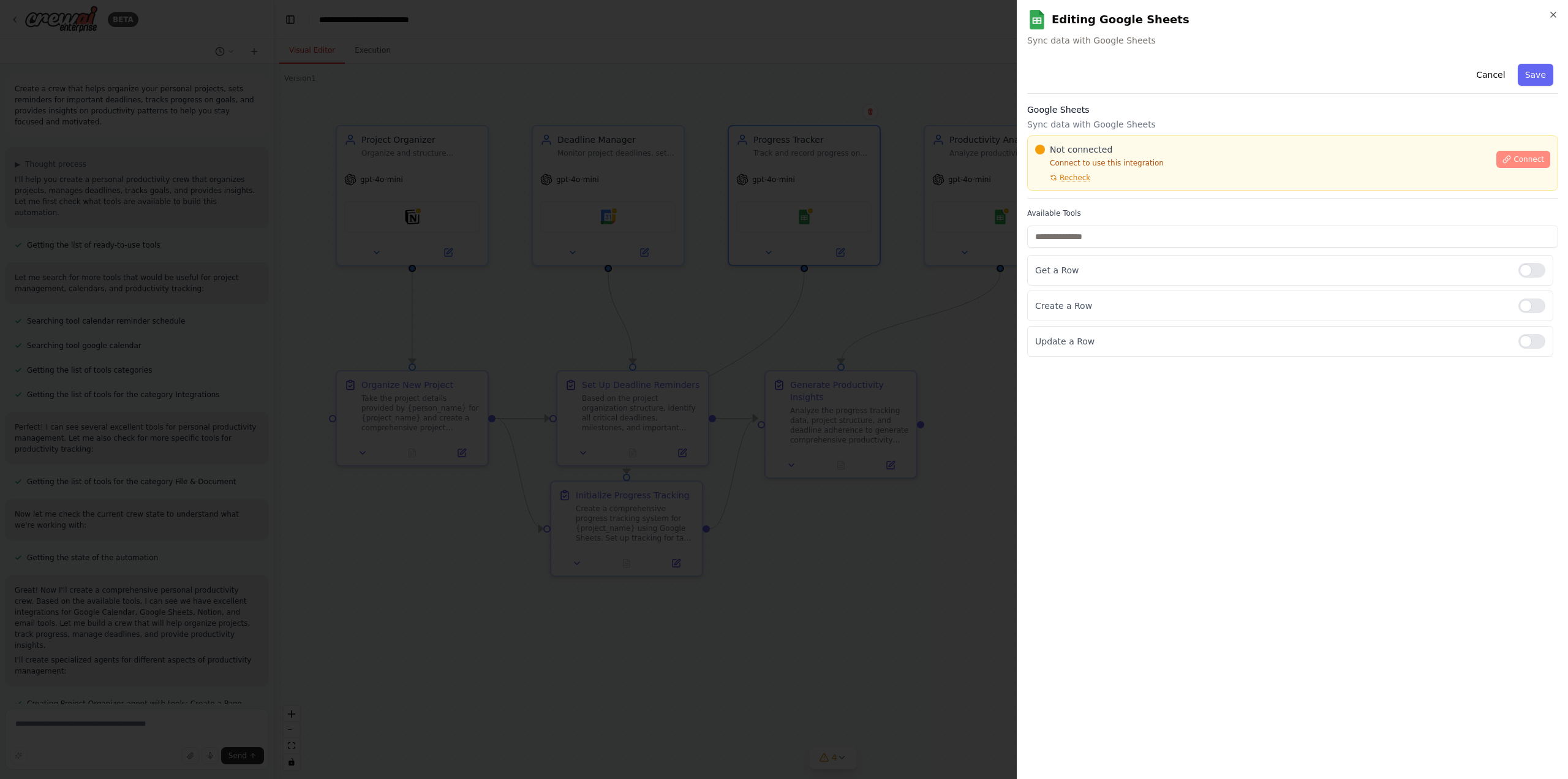
click at [1538, 164] on span "Connect" at bounding box center [1529, 159] width 31 height 10
click at [1539, 158] on span "Connect" at bounding box center [1529, 159] width 31 height 10
